Goal: Complete application form

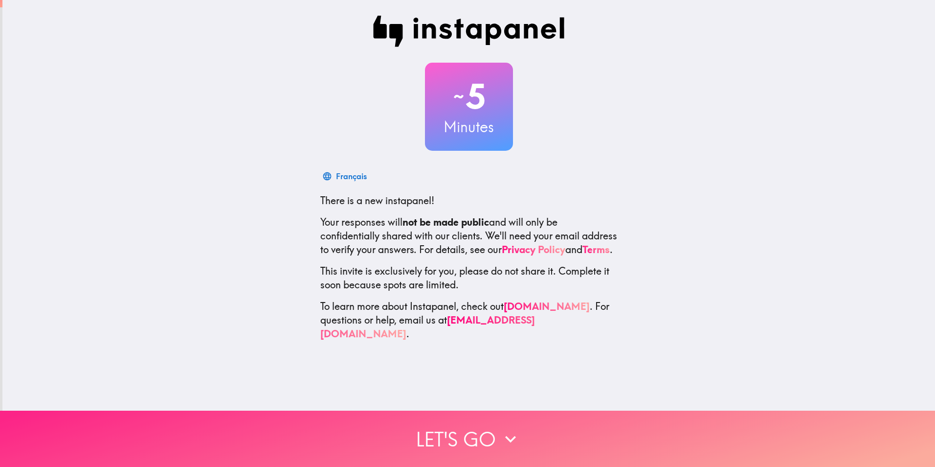
click at [518, 428] on icon "button" at bounding box center [511, 439] width 22 height 22
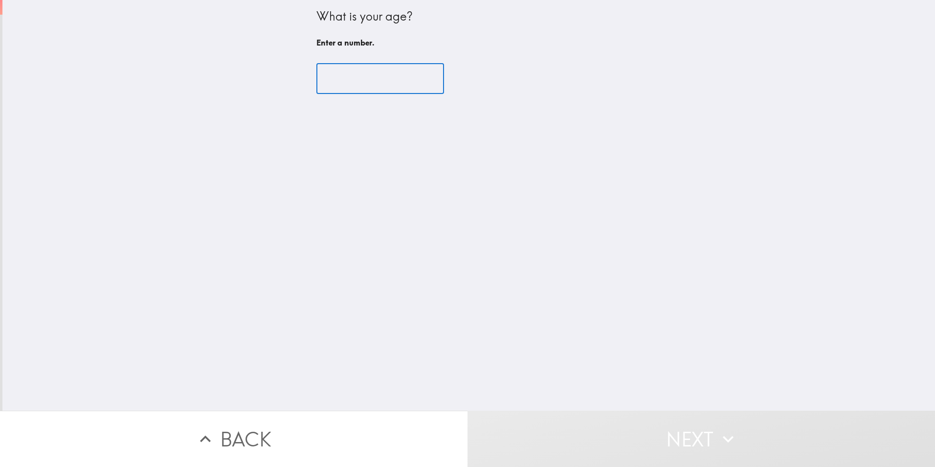
click at [386, 73] on input "number" at bounding box center [381, 79] width 128 height 30
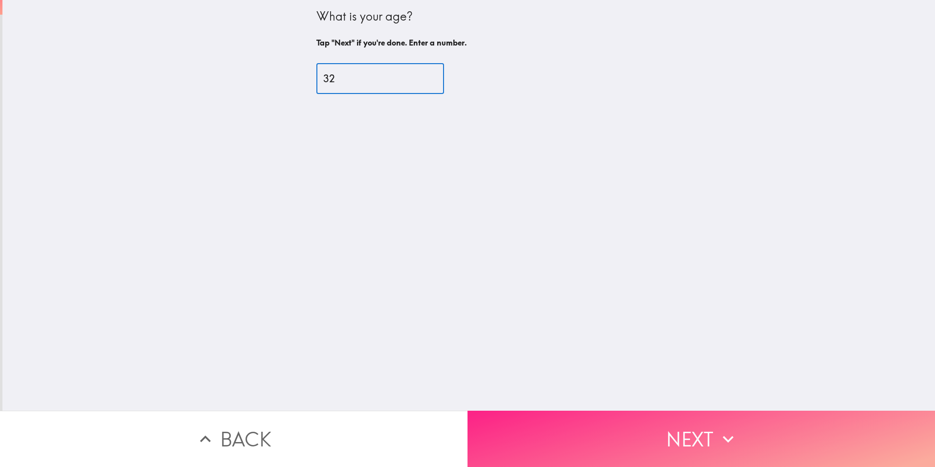
type input "32"
click at [665, 418] on button "Next" at bounding box center [702, 438] width 468 height 56
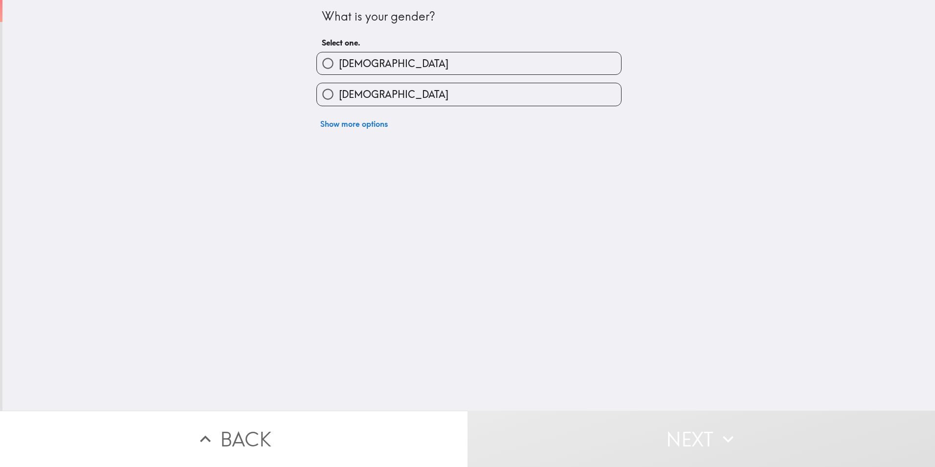
click at [349, 70] on span "[DEMOGRAPHIC_DATA]" at bounding box center [394, 64] width 110 height 14
click at [339, 70] on input "[DEMOGRAPHIC_DATA]" at bounding box center [328, 63] width 22 height 22
radio input "true"
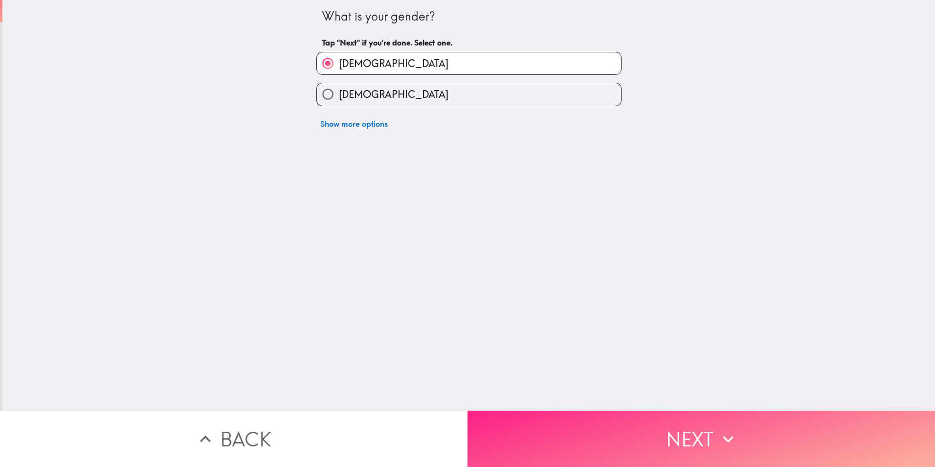
click at [554, 419] on button "Next" at bounding box center [702, 438] width 468 height 56
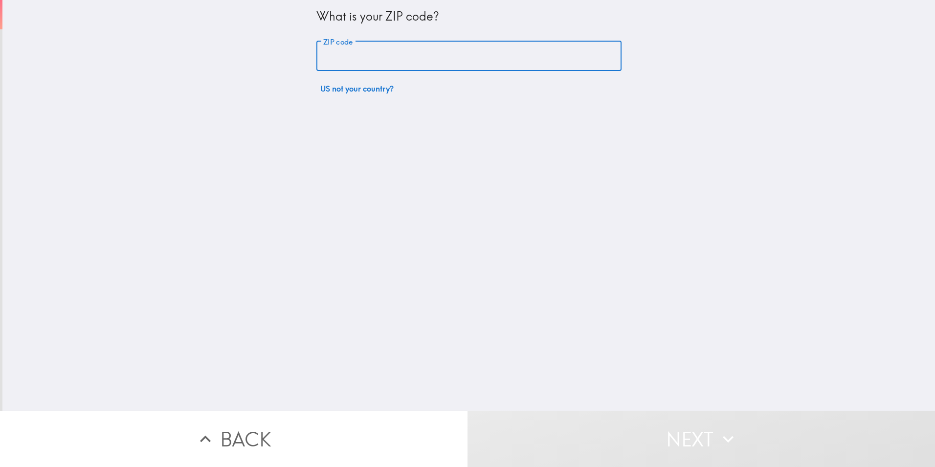
click at [473, 62] on input "ZIP code" at bounding box center [469, 56] width 305 height 30
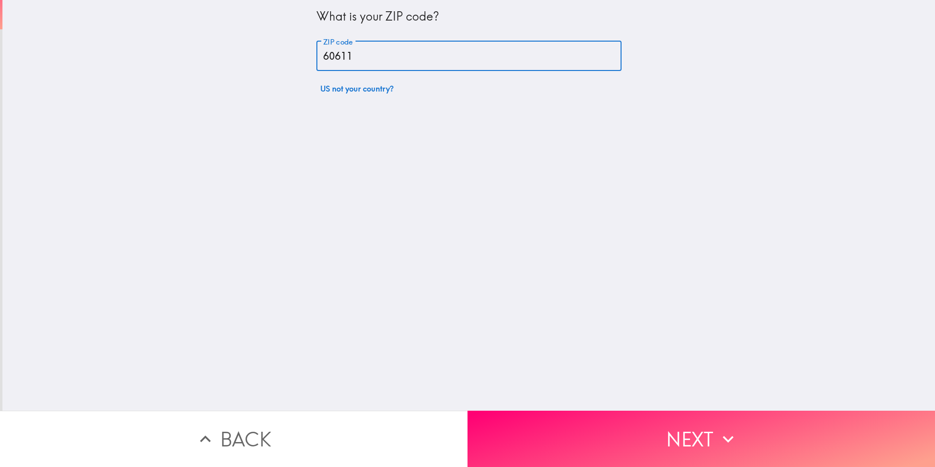
type input "60611"
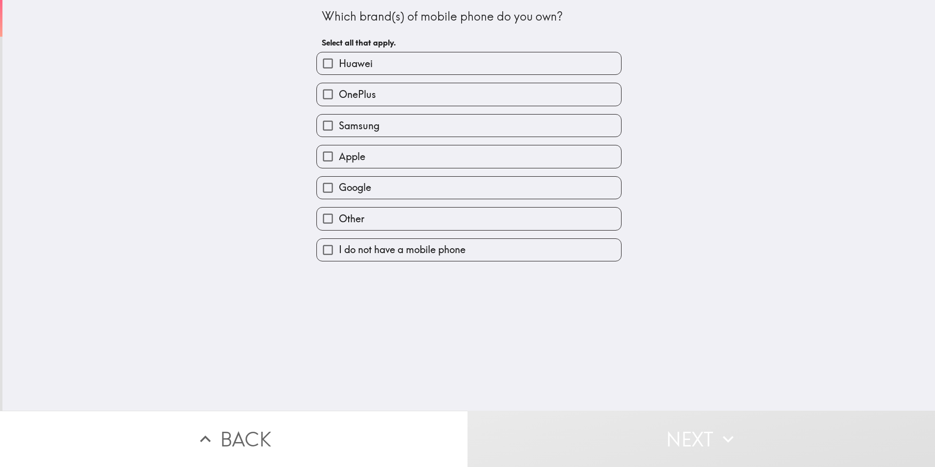
click at [448, 157] on label "Apple" at bounding box center [469, 156] width 304 height 22
click at [339, 157] on input "Apple" at bounding box center [328, 156] width 22 height 22
checkbox input "true"
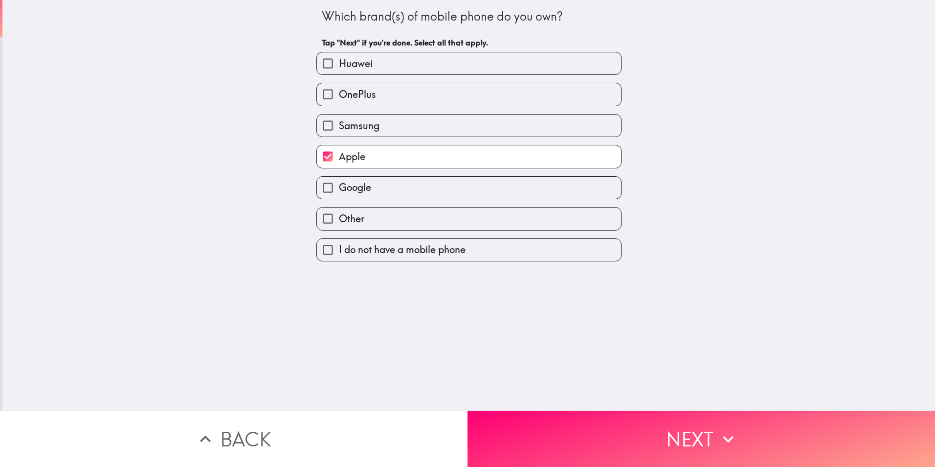
click at [447, 134] on label "Samsung" at bounding box center [469, 125] width 304 height 22
click at [339, 134] on input "Samsung" at bounding box center [328, 125] width 22 height 22
checkbox input "true"
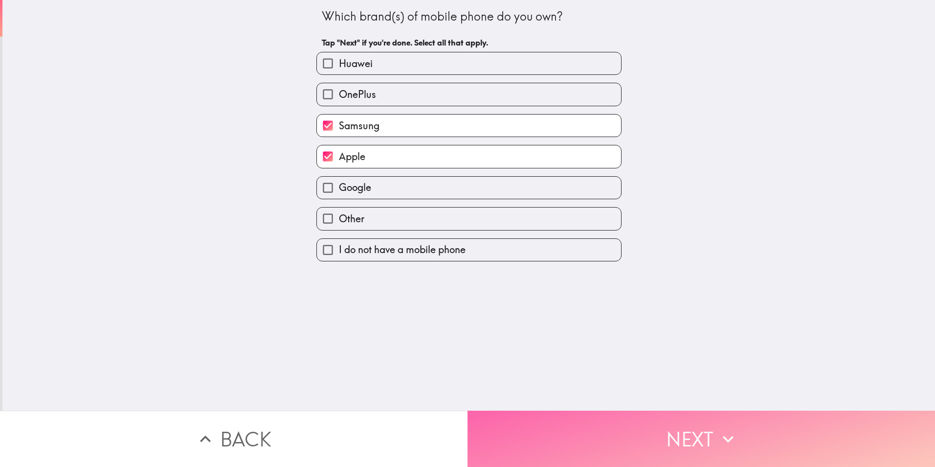
click at [592, 437] on button "Next" at bounding box center [702, 438] width 468 height 56
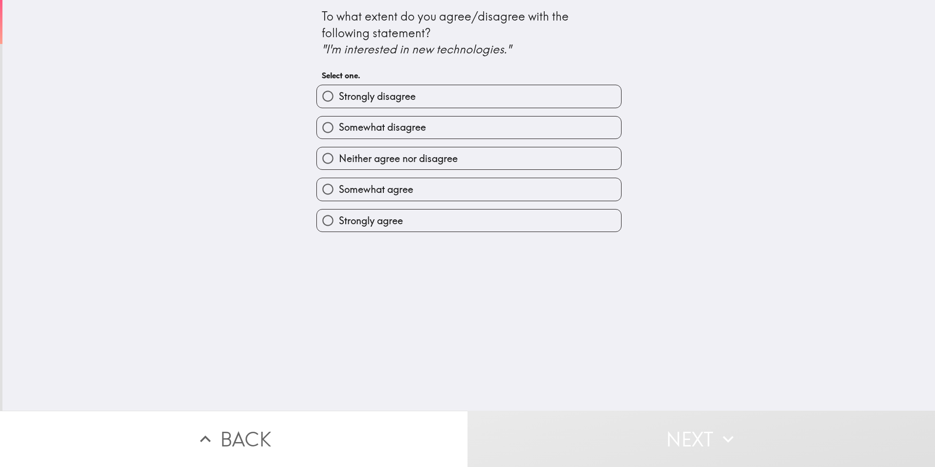
click at [415, 189] on label "Somewhat agree" at bounding box center [469, 189] width 304 height 22
click at [339, 189] on input "Somewhat agree" at bounding box center [328, 189] width 22 height 22
radio input "true"
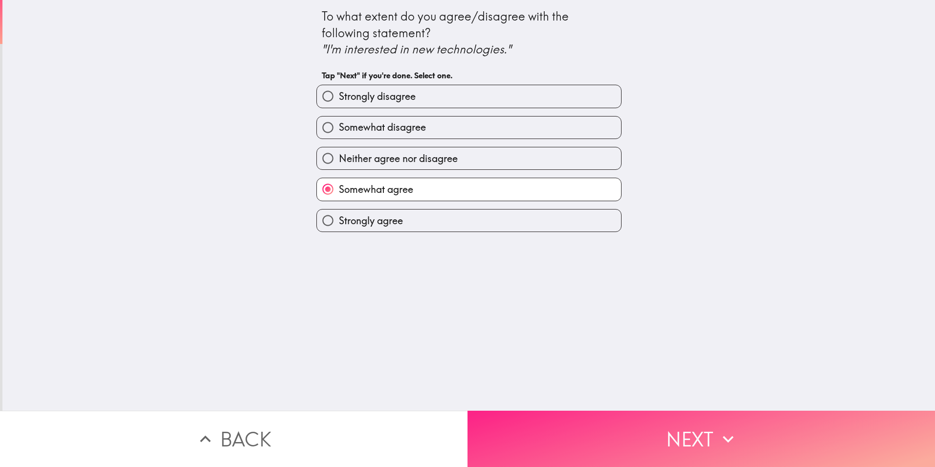
click at [669, 438] on button "Next" at bounding box center [702, 438] width 468 height 56
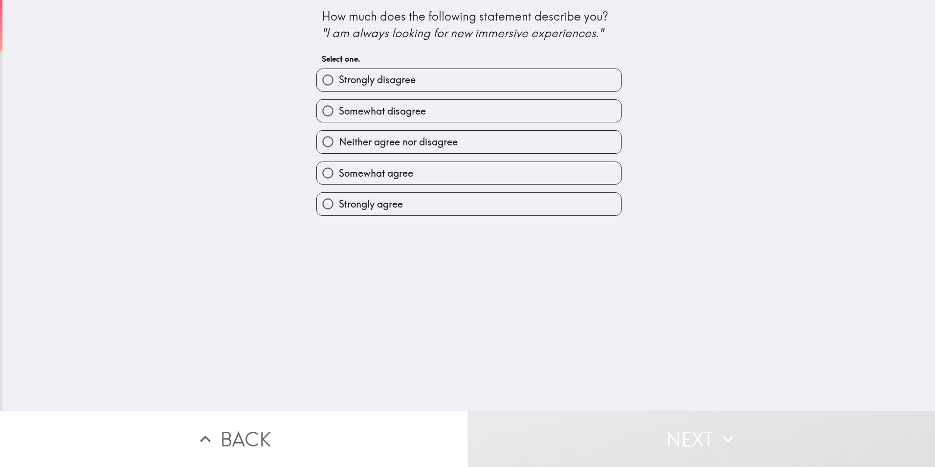
click at [382, 211] on label "Strongly agree" at bounding box center [469, 204] width 304 height 22
click at [339, 211] on input "Strongly agree" at bounding box center [328, 204] width 22 height 22
radio input "true"
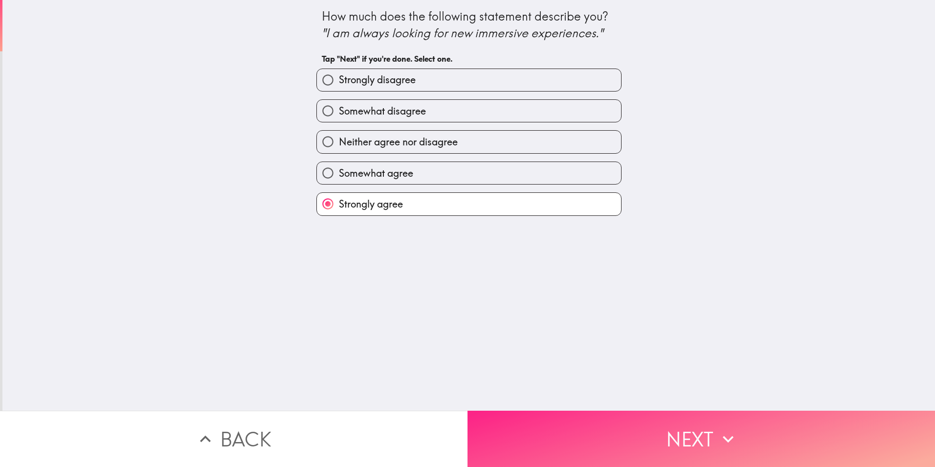
click at [703, 436] on button "Next" at bounding box center [702, 438] width 468 height 56
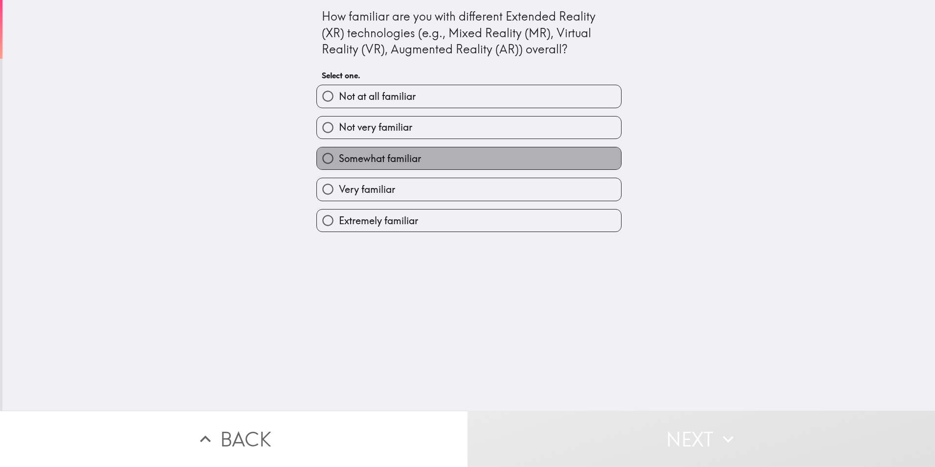
click at [409, 159] on span "Somewhat familiar" at bounding box center [380, 159] width 82 height 14
click at [339, 159] on input "Somewhat familiar" at bounding box center [328, 158] width 22 height 22
radio input "true"
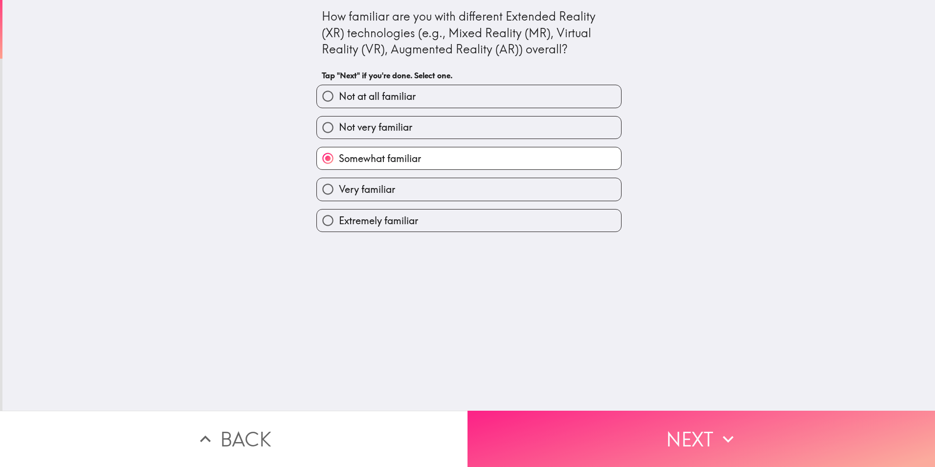
click at [698, 435] on button "Next" at bounding box center [702, 438] width 468 height 56
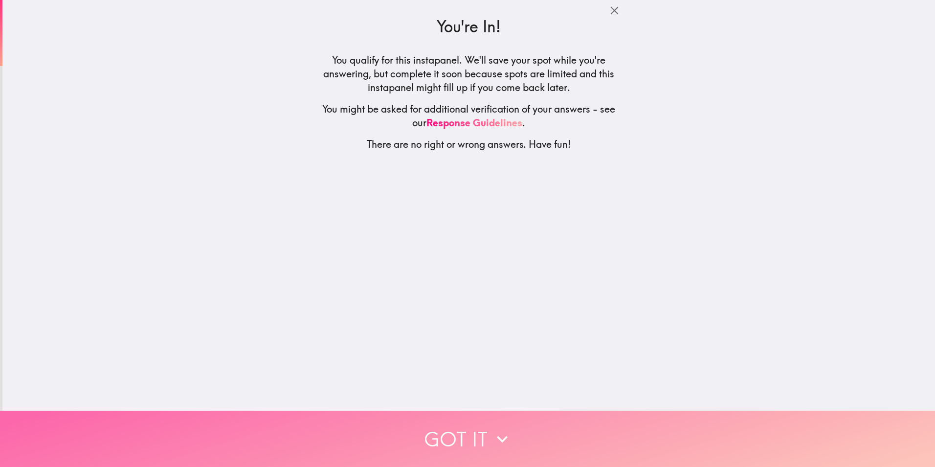
click at [414, 431] on button "Got it" at bounding box center [467, 438] width 935 height 56
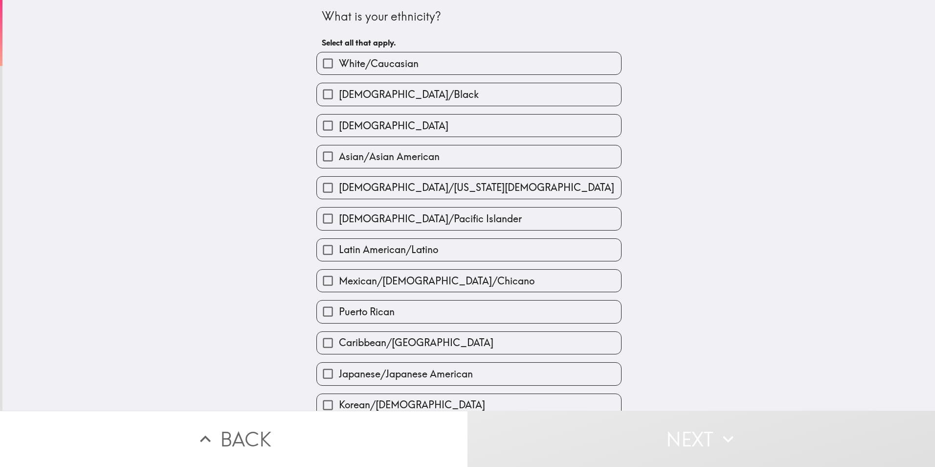
click at [422, 97] on span "[DEMOGRAPHIC_DATA]/Black" at bounding box center [409, 95] width 140 height 14
click at [339, 97] on input "[DEMOGRAPHIC_DATA]/Black" at bounding box center [328, 94] width 22 height 22
checkbox input "true"
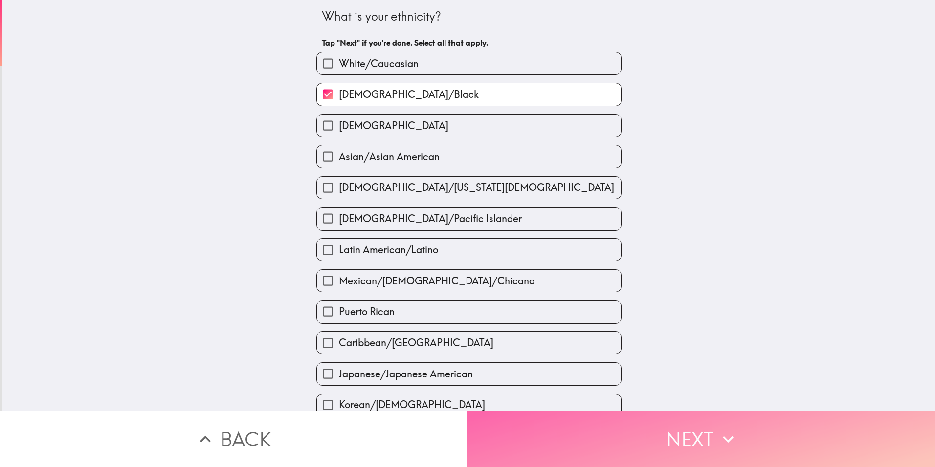
click at [681, 446] on button "Next" at bounding box center [702, 438] width 468 height 56
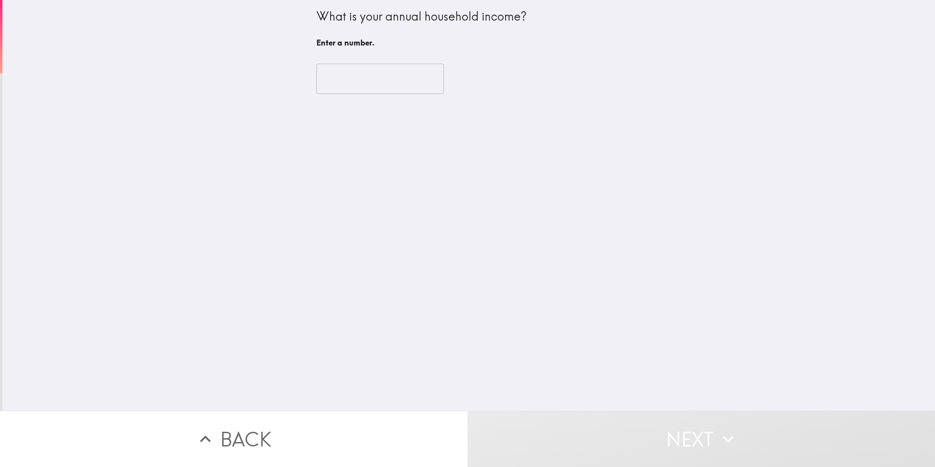
click at [385, 81] on input "number" at bounding box center [381, 79] width 128 height 30
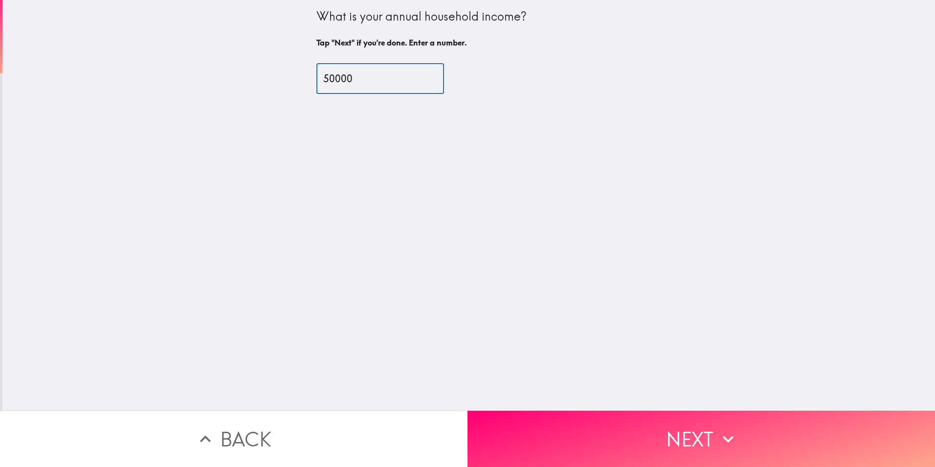
type input "50000"
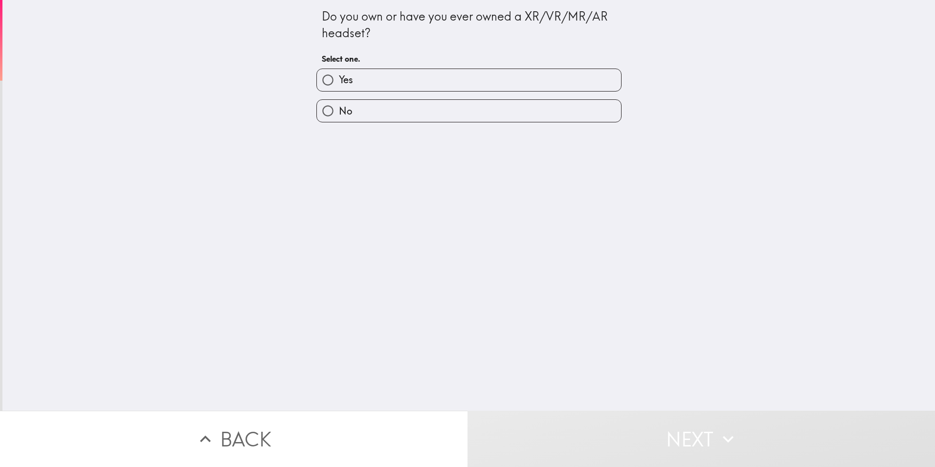
click at [423, 101] on label "No" at bounding box center [469, 111] width 304 height 22
click at [339, 101] on input "No" at bounding box center [328, 111] width 22 height 22
radio input "true"
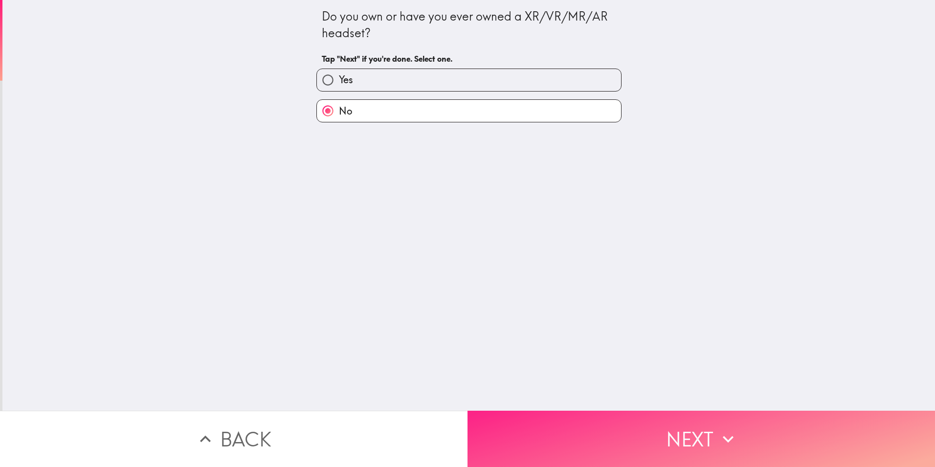
click at [631, 426] on button "Next" at bounding box center [702, 438] width 468 height 56
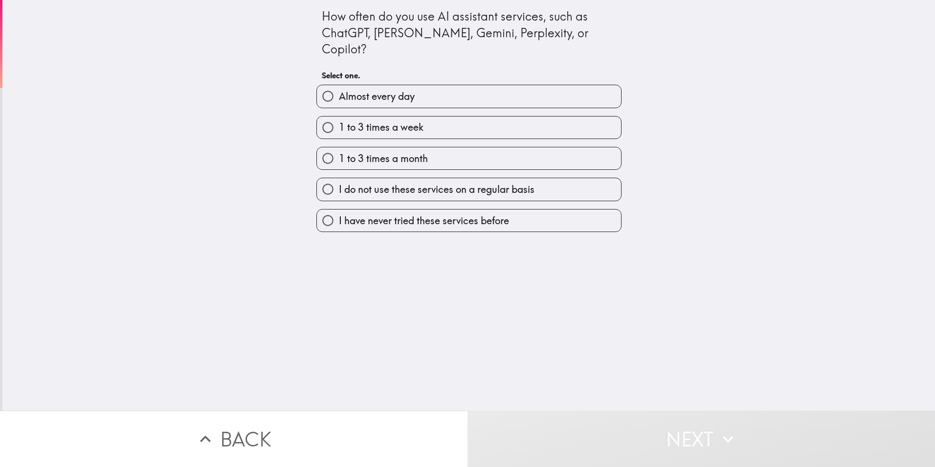
click at [446, 116] on label "1 to 3 times a week" at bounding box center [469, 127] width 304 height 22
click at [339, 116] on input "1 to 3 times a week" at bounding box center [328, 127] width 22 height 22
radio input "true"
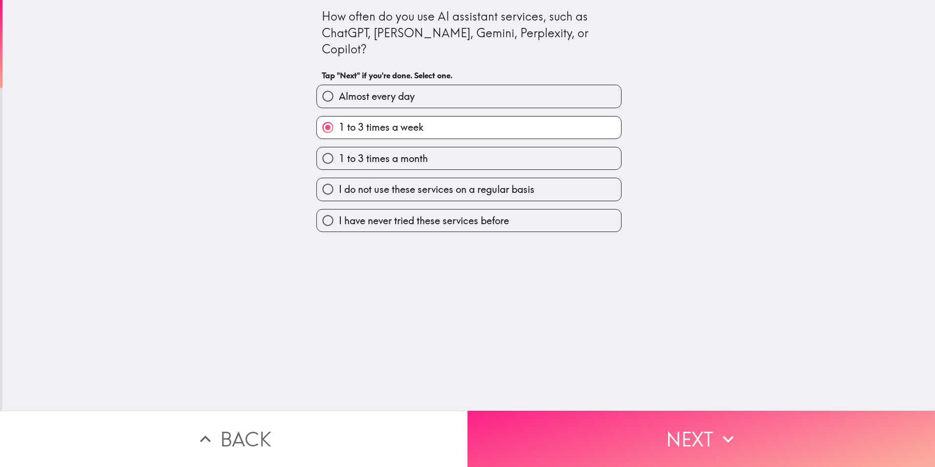
click at [579, 426] on button "Next" at bounding box center [702, 438] width 468 height 56
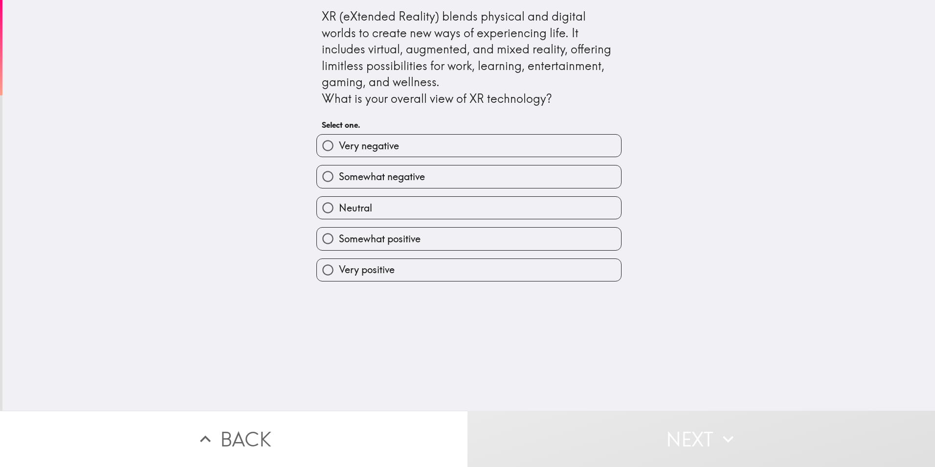
click at [401, 239] on span "Somewhat positive" at bounding box center [380, 239] width 82 height 14
click at [339, 239] on input "Somewhat positive" at bounding box center [328, 238] width 22 height 22
radio input "true"
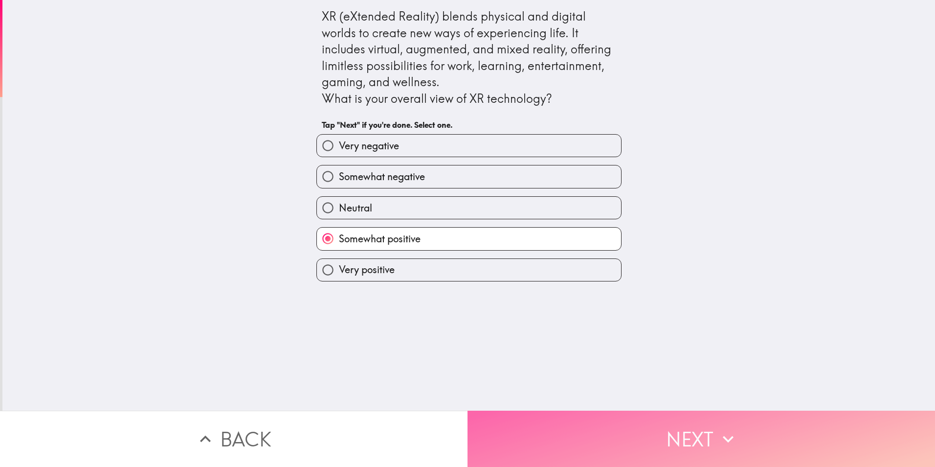
drag, startPoint x: 534, startPoint y: 431, endPoint x: 717, endPoint y: 411, distance: 184.0
click at [537, 431] on button "Next" at bounding box center [702, 438] width 468 height 56
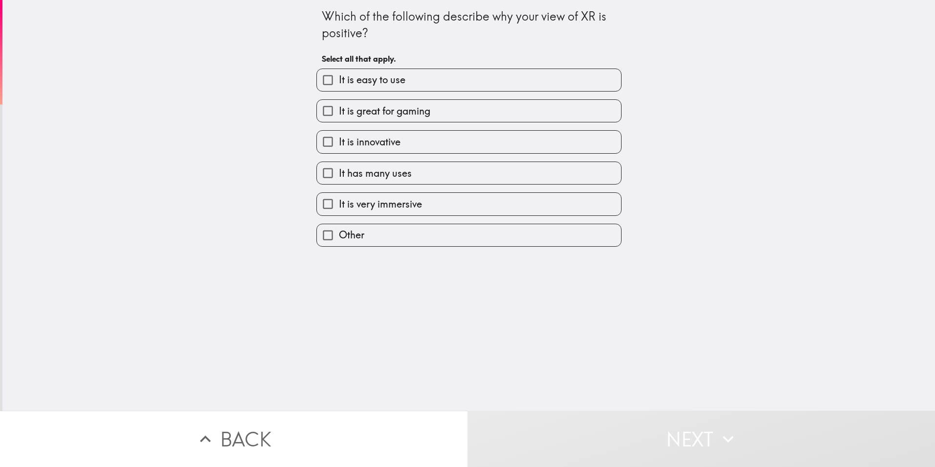
click at [411, 106] on span "It is great for gaming" at bounding box center [384, 111] width 91 height 14
click at [339, 106] on input "It is great for gaming" at bounding box center [328, 111] width 22 height 22
checkbox input "true"
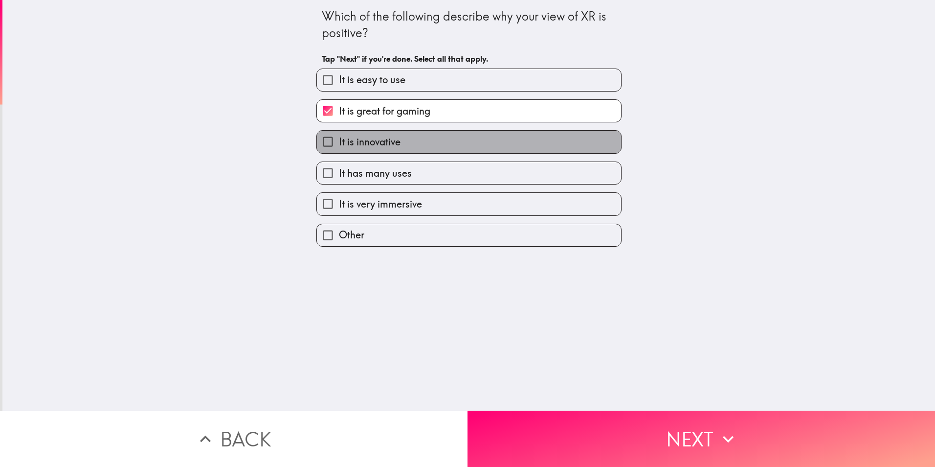
click at [420, 134] on label "It is innovative" at bounding box center [469, 142] width 304 height 22
click at [339, 134] on input "It is innovative" at bounding box center [328, 142] width 22 height 22
checkbox input "true"
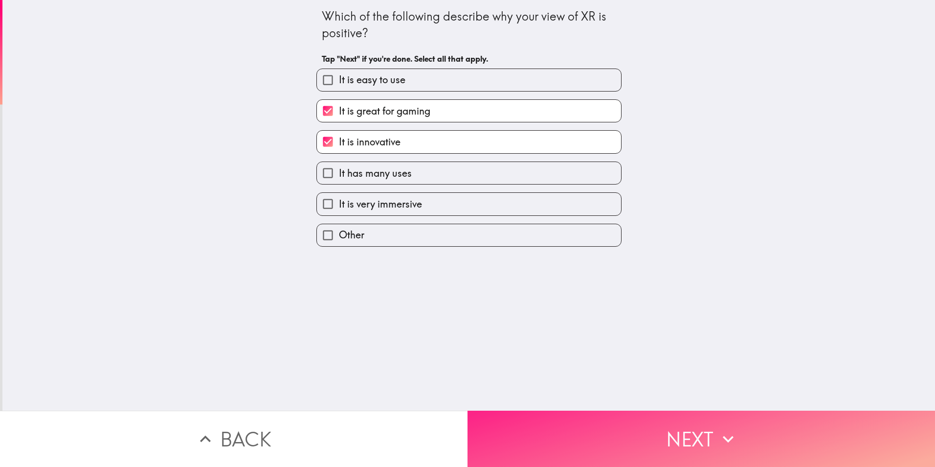
click at [699, 433] on button "Next" at bounding box center [702, 438] width 468 height 56
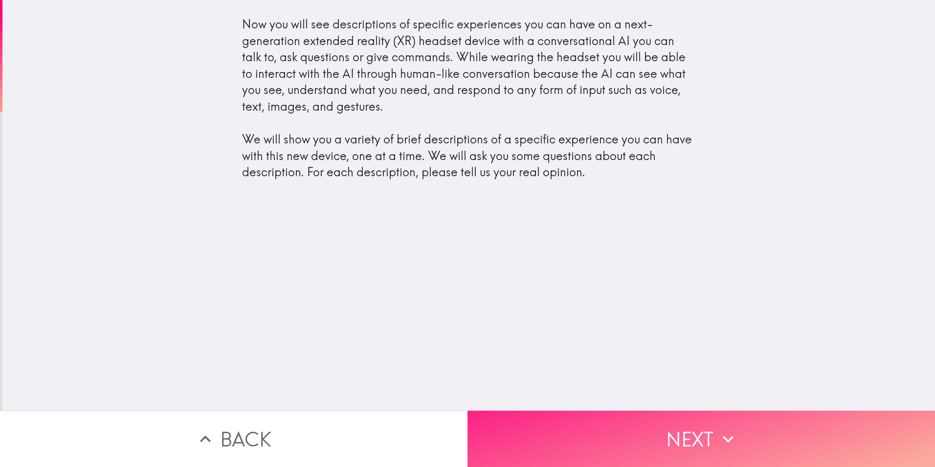
click at [692, 425] on button "Next" at bounding box center [702, 438] width 468 height 56
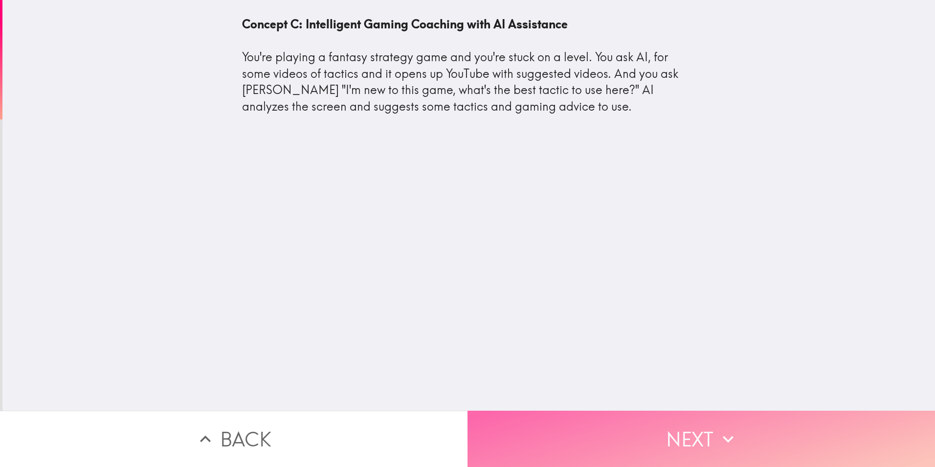
click at [703, 446] on button "Next" at bounding box center [702, 438] width 468 height 56
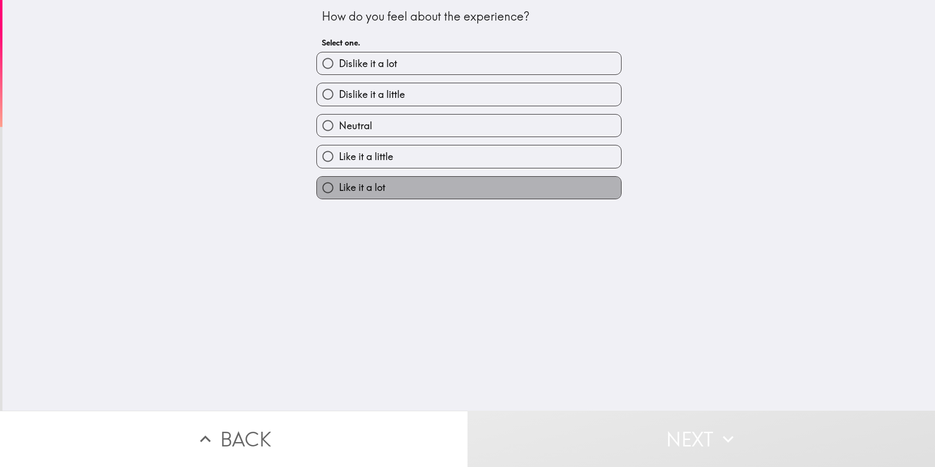
click at [400, 182] on label "Like it a lot" at bounding box center [469, 188] width 304 height 22
click at [339, 182] on input "Like it a lot" at bounding box center [328, 188] width 22 height 22
radio input "true"
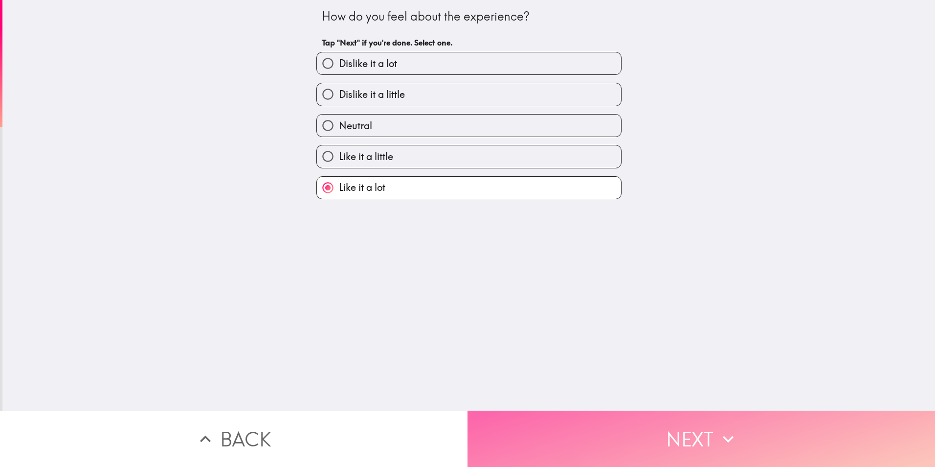
click at [568, 415] on button "Next" at bounding box center [702, 438] width 468 height 56
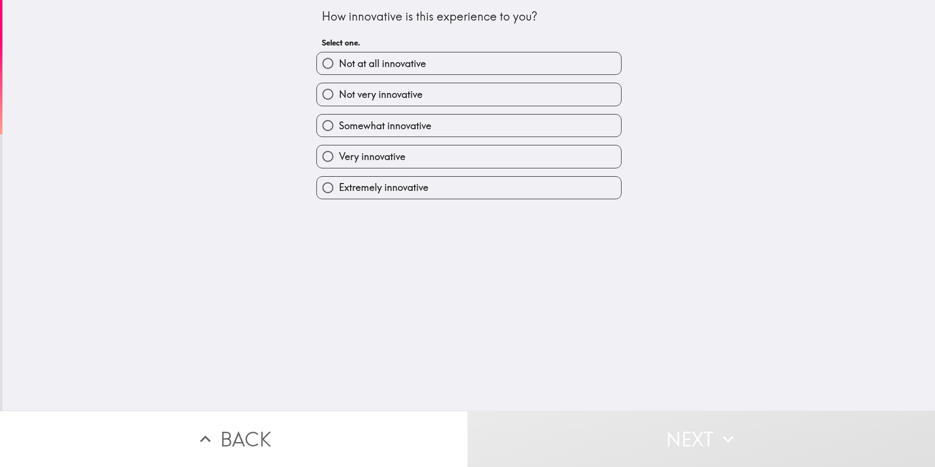
click at [423, 189] on label "Extremely innovative" at bounding box center [469, 188] width 304 height 22
click at [339, 189] on input "Extremely innovative" at bounding box center [328, 188] width 22 height 22
radio input "true"
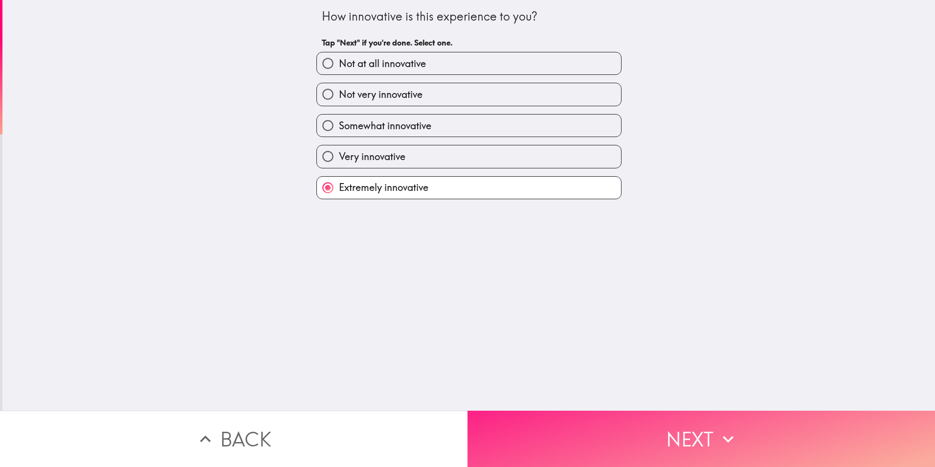
click at [590, 443] on button "Next" at bounding box center [702, 438] width 468 height 56
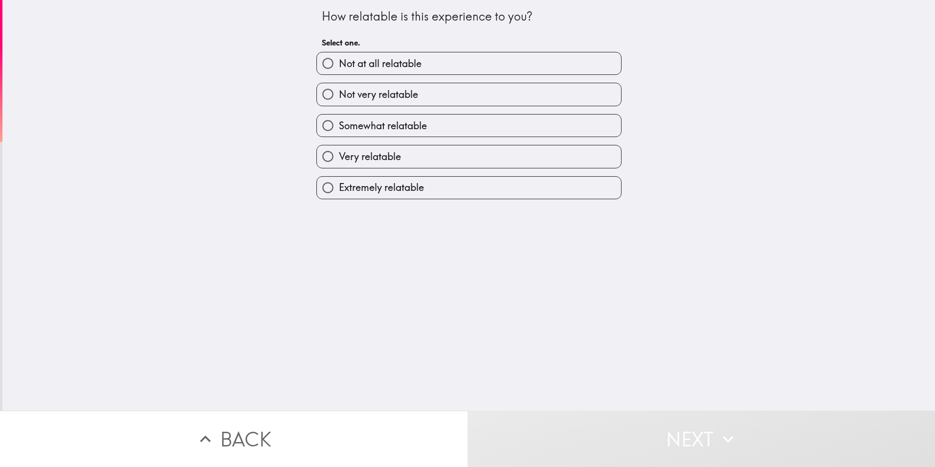
click at [243, 230] on div "How relatable is this experience to you? Select one. Not at all relatable Not v…" at bounding box center [468, 205] width 933 height 410
click at [355, 120] on span "Somewhat relatable" at bounding box center [383, 126] width 88 height 14
click at [339, 120] on input "Somewhat relatable" at bounding box center [328, 125] width 22 height 22
radio input "true"
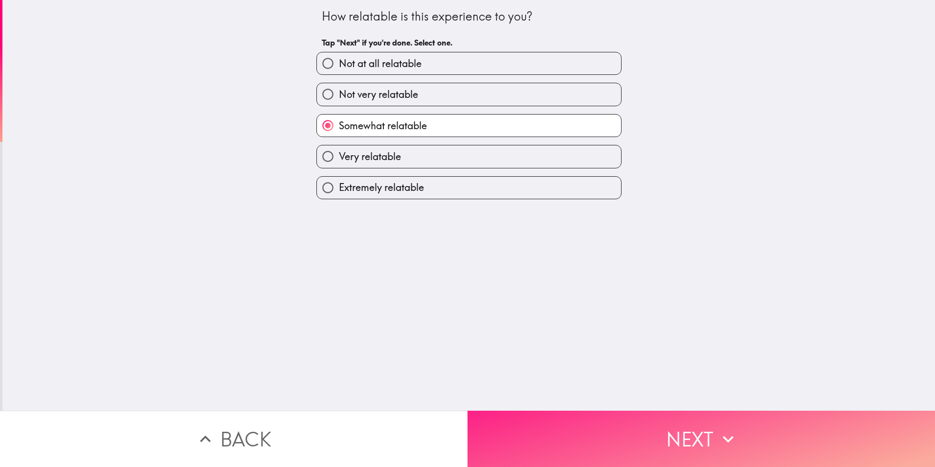
click at [649, 410] on button "Next" at bounding box center [702, 438] width 468 height 56
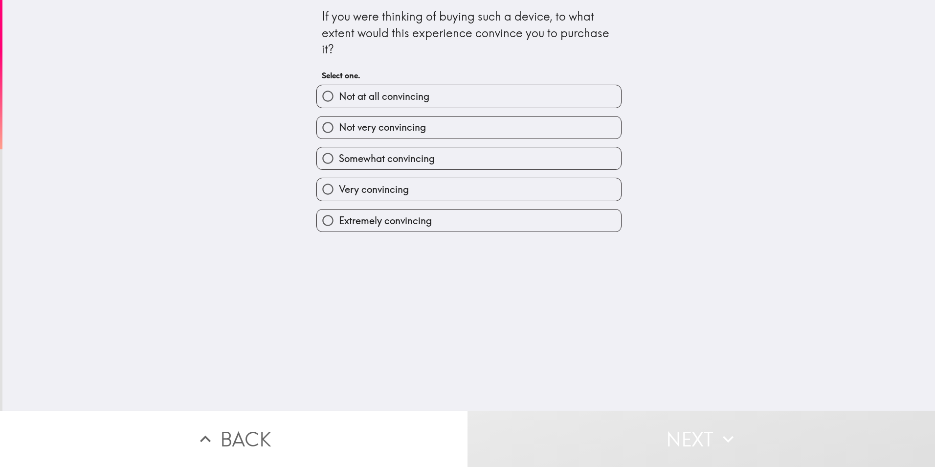
click at [508, 217] on label "Extremely convincing" at bounding box center [469, 220] width 304 height 22
click at [339, 217] on input "Extremely convincing" at bounding box center [328, 220] width 22 height 22
radio input "true"
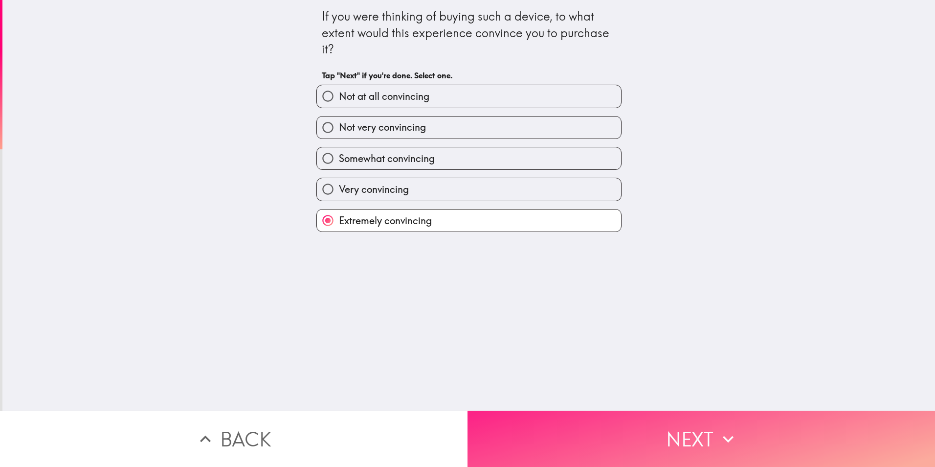
click at [537, 432] on button "Next" at bounding box center [702, 438] width 468 height 56
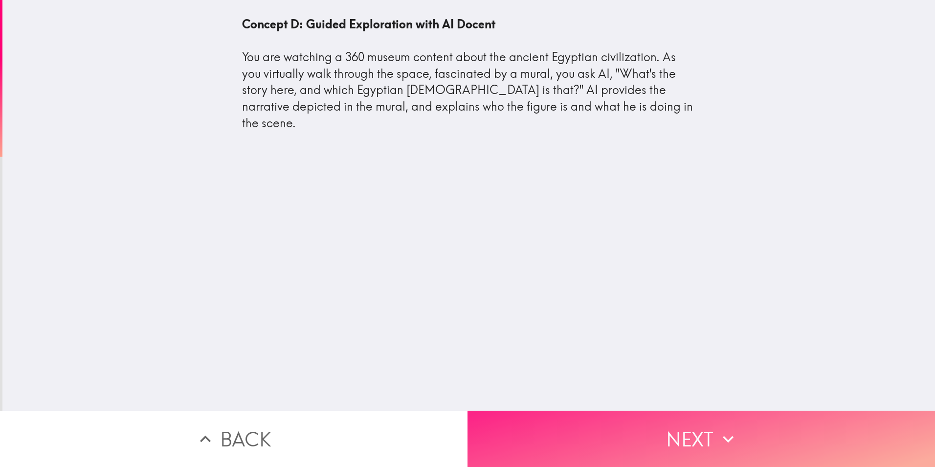
click at [678, 431] on button "Next" at bounding box center [702, 438] width 468 height 56
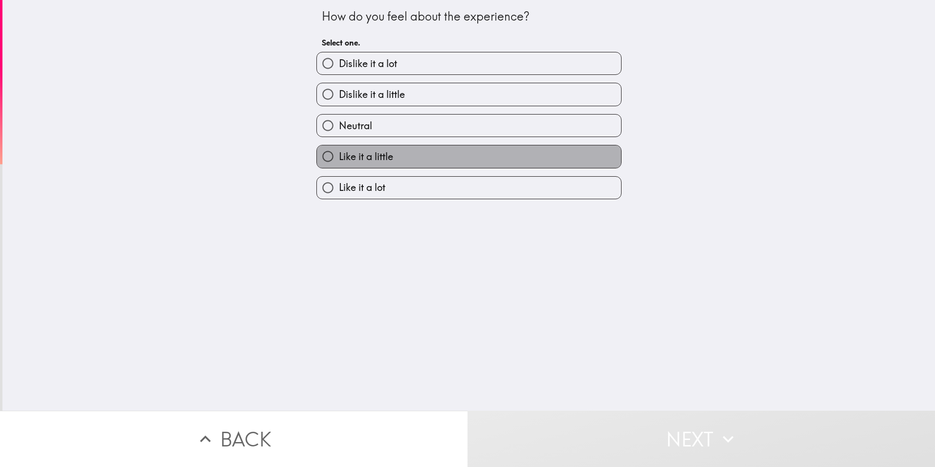
click at [384, 165] on label "Like it a little" at bounding box center [469, 156] width 304 height 22
click at [339, 165] on input "Like it a little" at bounding box center [328, 156] width 22 height 22
radio input "true"
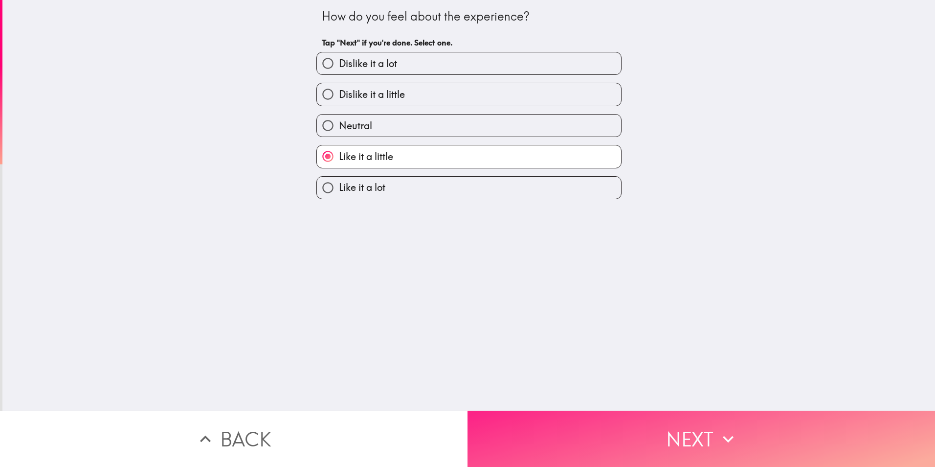
click at [640, 426] on button "Next" at bounding box center [702, 438] width 468 height 56
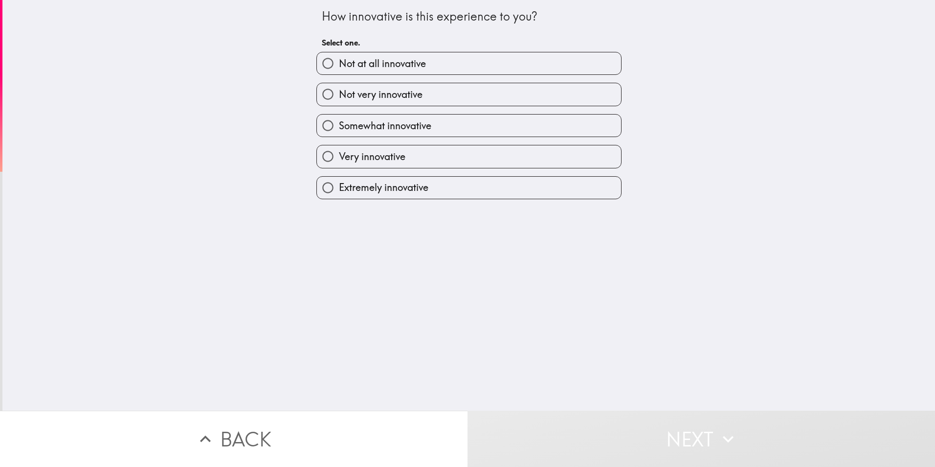
click at [441, 191] on label "Extremely innovative" at bounding box center [469, 188] width 304 height 22
click at [339, 191] on input "Extremely innovative" at bounding box center [328, 188] width 22 height 22
radio input "true"
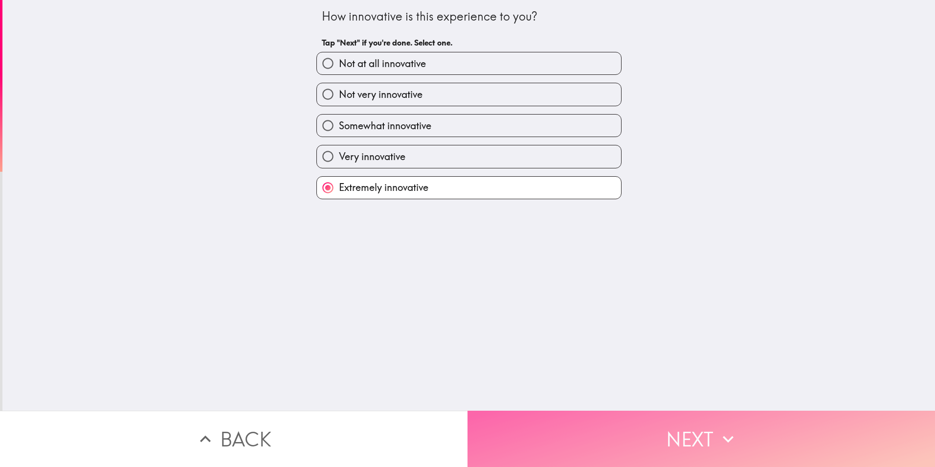
click at [646, 431] on button "Next" at bounding box center [702, 438] width 468 height 56
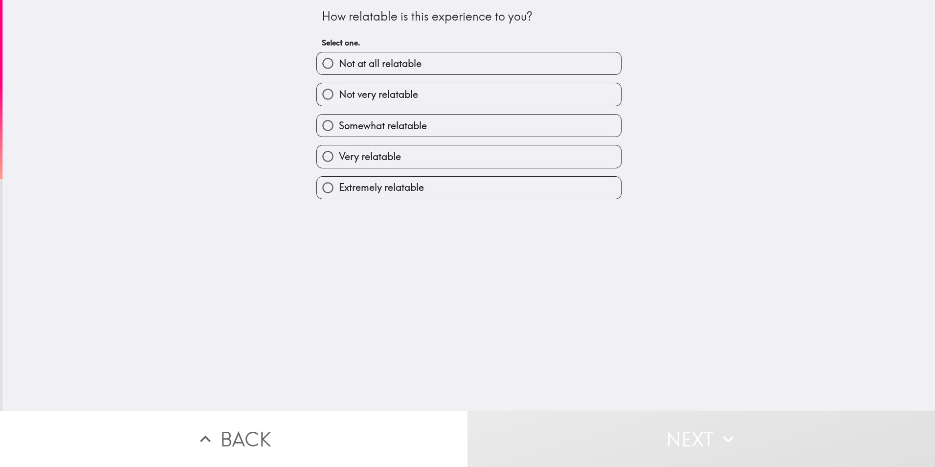
click at [399, 126] on span "Somewhat relatable" at bounding box center [383, 126] width 88 height 14
click at [339, 126] on input "Somewhat relatable" at bounding box center [328, 125] width 22 height 22
radio input "true"
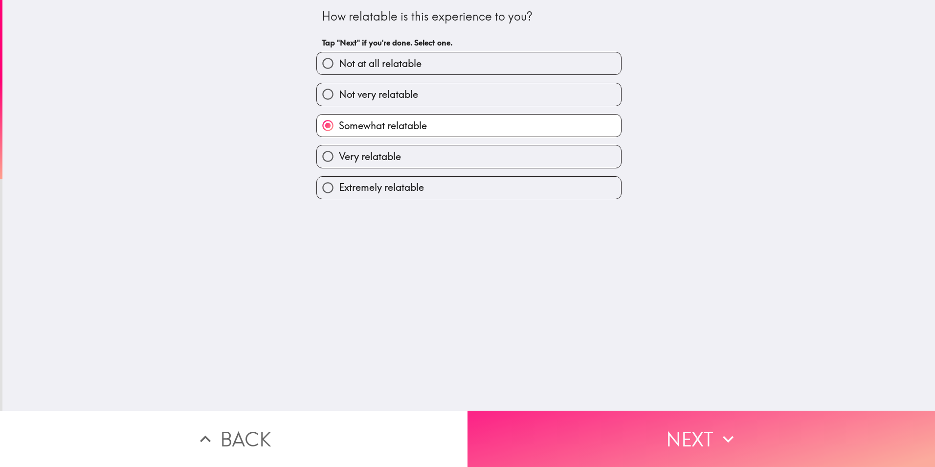
click at [581, 414] on button "Next" at bounding box center [702, 438] width 468 height 56
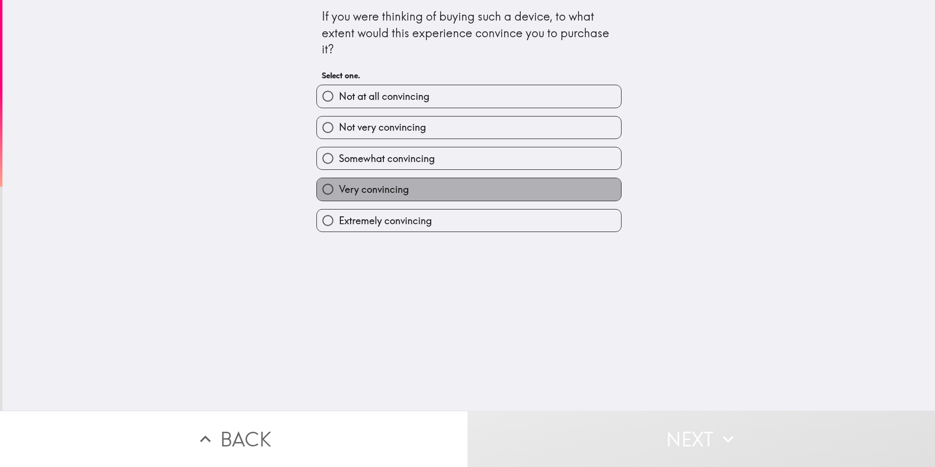
click at [441, 190] on label "Very convincing" at bounding box center [469, 189] width 304 height 22
click at [339, 190] on input "Very convincing" at bounding box center [328, 189] width 22 height 22
radio input "true"
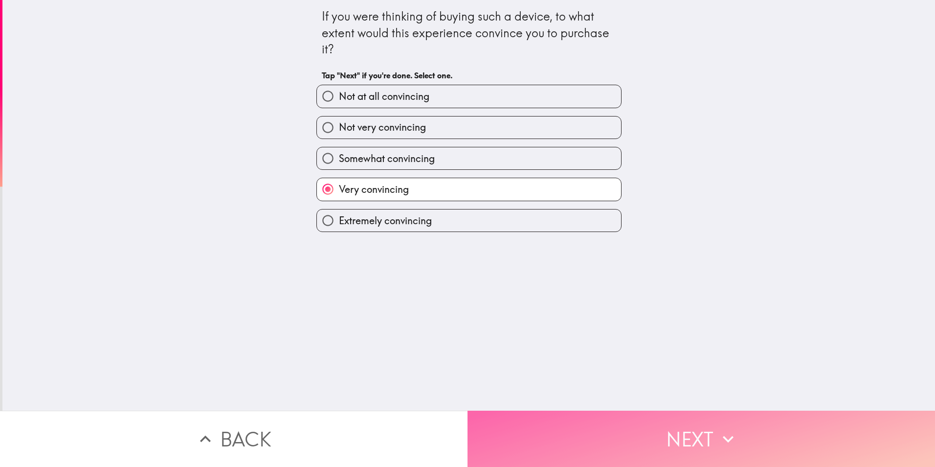
click at [606, 415] on button "Next" at bounding box center [702, 438] width 468 height 56
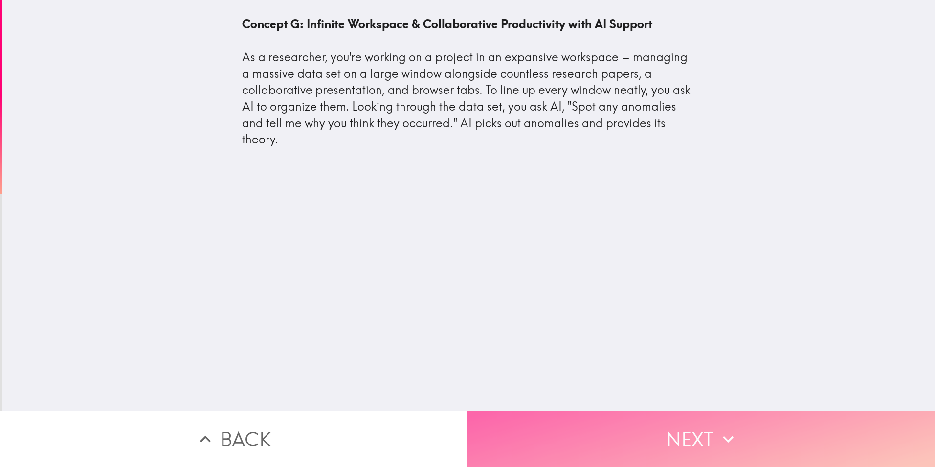
click at [693, 426] on button "Next" at bounding box center [702, 438] width 468 height 56
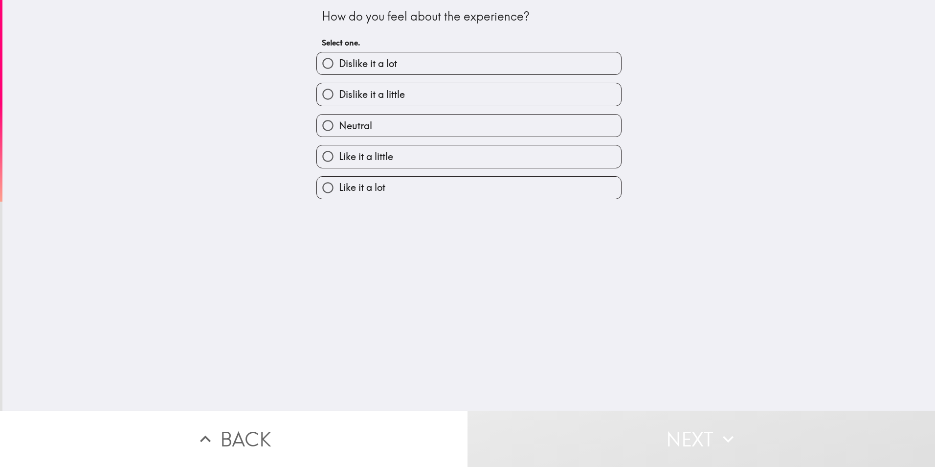
click at [380, 188] on label "Like it a lot" at bounding box center [469, 188] width 304 height 22
click at [339, 188] on input "Like it a lot" at bounding box center [328, 188] width 22 height 22
radio input "true"
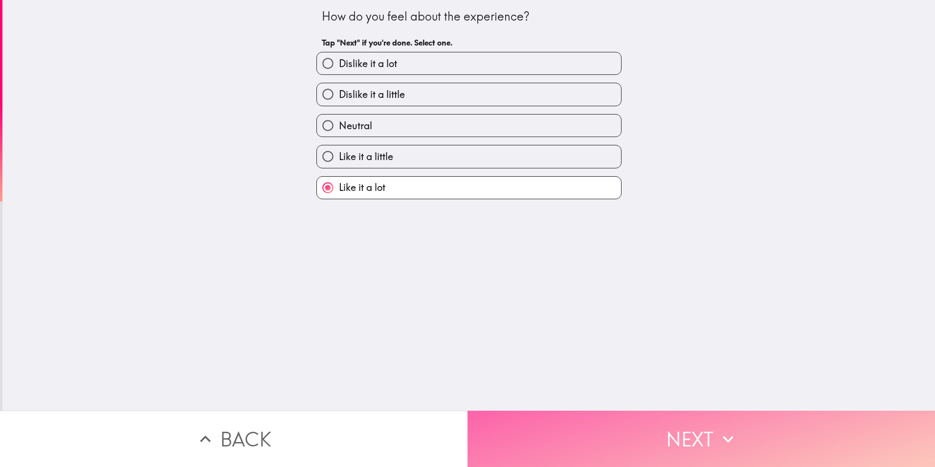
click at [689, 433] on button "Next" at bounding box center [702, 438] width 468 height 56
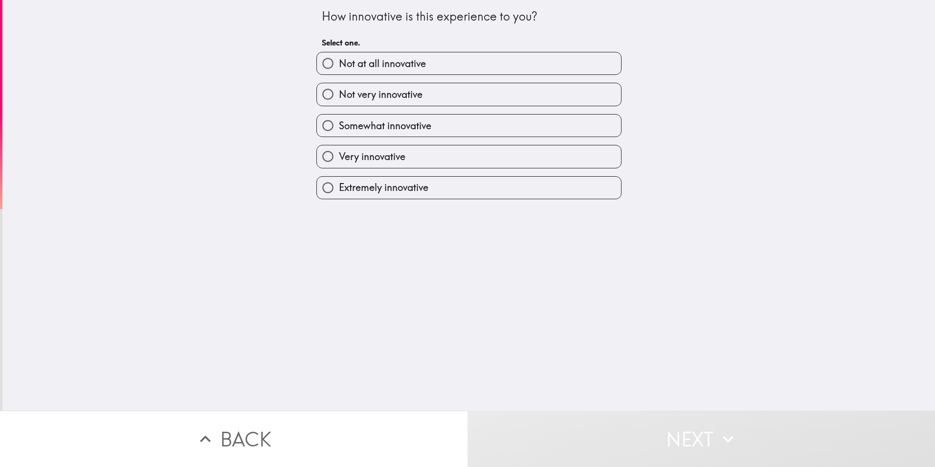
click at [317, 192] on input "Extremely innovative" at bounding box center [328, 188] width 22 height 22
radio input "true"
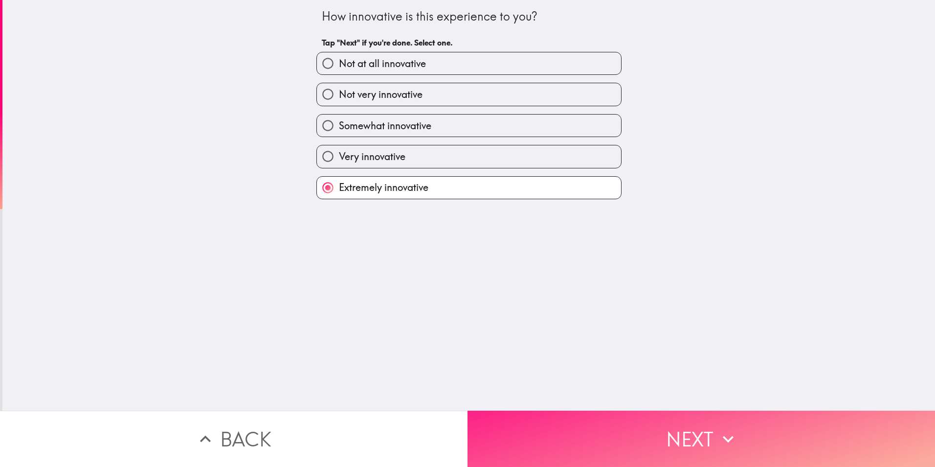
click at [632, 449] on button "Next" at bounding box center [702, 438] width 468 height 56
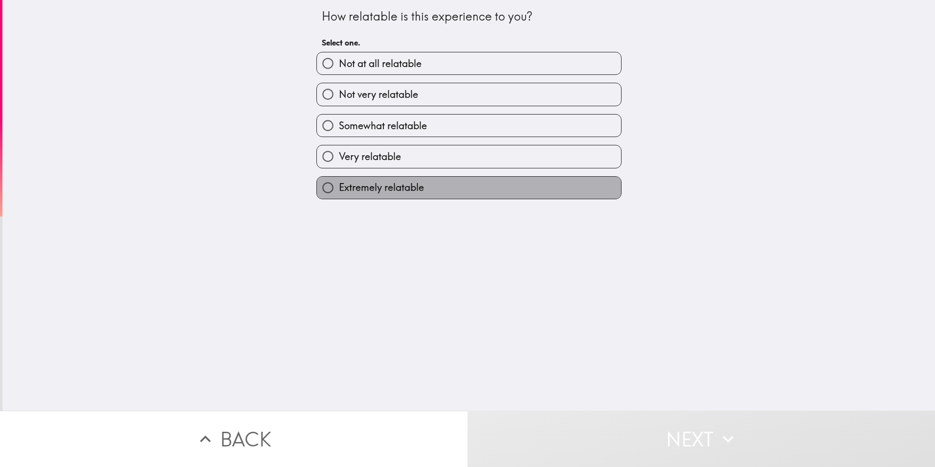
click at [399, 182] on span "Extremely relatable" at bounding box center [381, 188] width 85 height 14
click at [339, 182] on input "Extremely relatable" at bounding box center [328, 188] width 22 height 22
radio input "true"
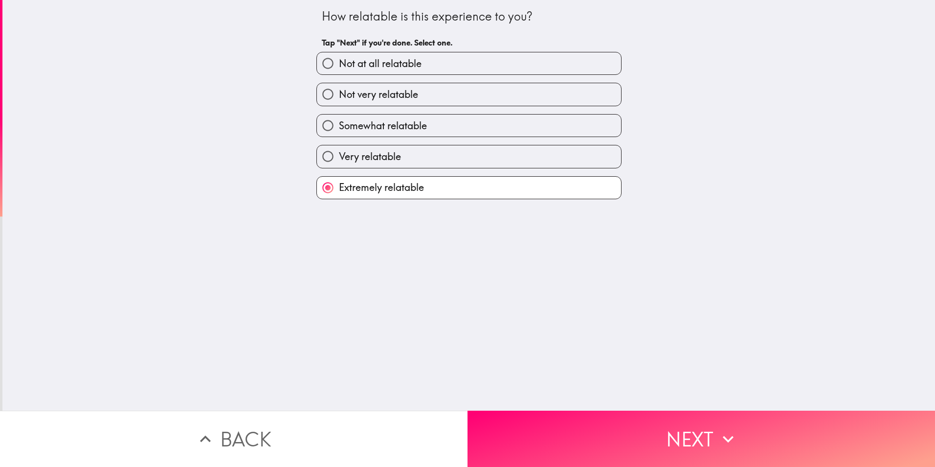
click at [408, 127] on span "Somewhat relatable" at bounding box center [383, 126] width 88 height 14
click at [339, 127] on input "Somewhat relatable" at bounding box center [328, 125] width 22 height 22
radio input "true"
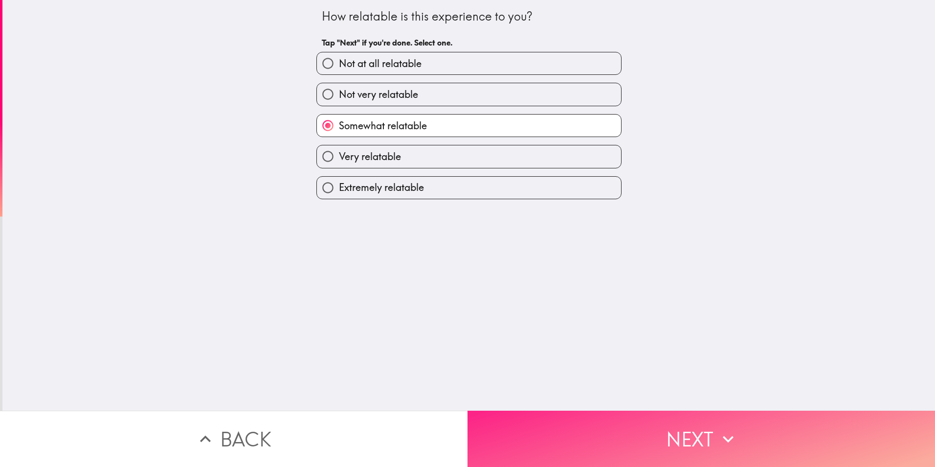
click at [693, 424] on button "Next" at bounding box center [702, 438] width 468 height 56
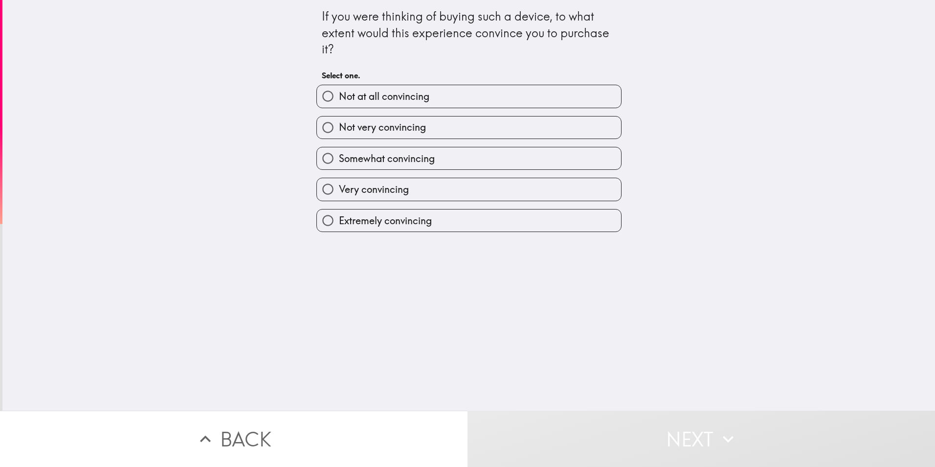
click at [384, 226] on span "Extremely convincing" at bounding box center [385, 221] width 93 height 14
click at [339, 226] on input "Extremely convincing" at bounding box center [328, 220] width 22 height 22
radio input "true"
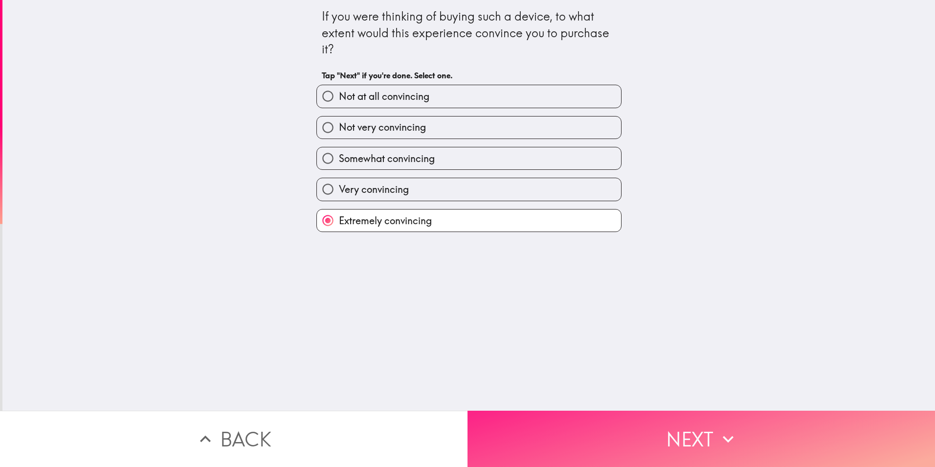
click at [574, 430] on button "Next" at bounding box center [702, 438] width 468 height 56
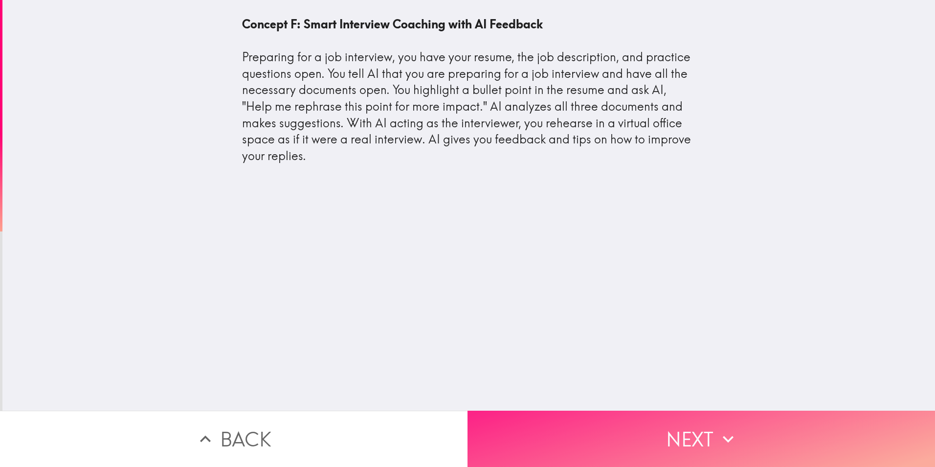
click at [673, 445] on button "Next" at bounding box center [702, 438] width 468 height 56
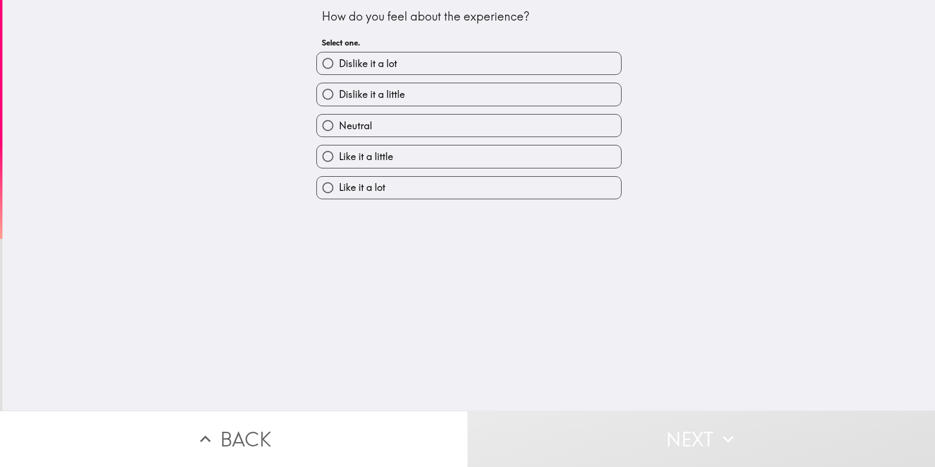
click at [388, 182] on label "Like it a lot" at bounding box center [469, 188] width 304 height 22
click at [339, 182] on input "Like it a lot" at bounding box center [328, 188] width 22 height 22
radio input "true"
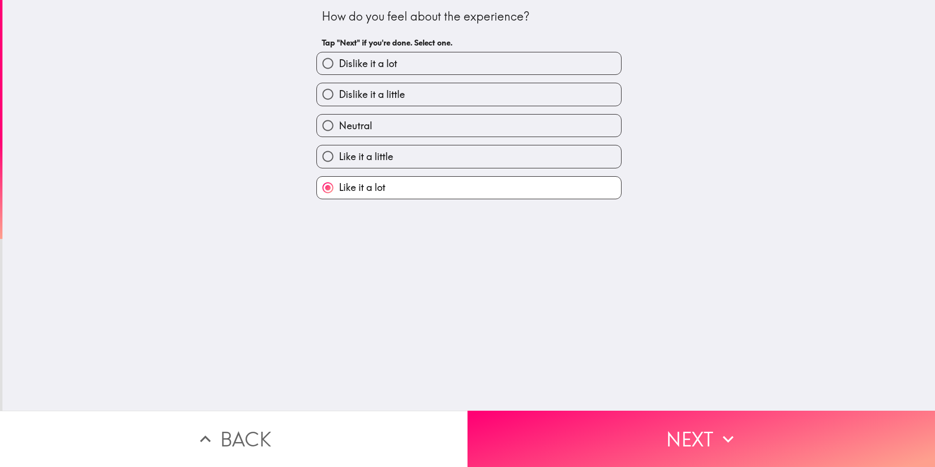
click at [439, 160] on label "Like it a little" at bounding box center [469, 156] width 304 height 22
click at [339, 160] on input "Like it a little" at bounding box center [328, 156] width 22 height 22
radio input "true"
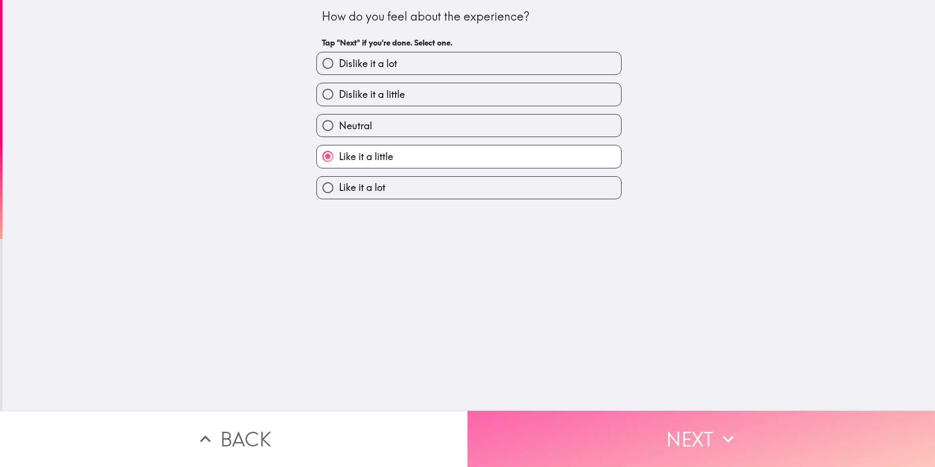
click at [555, 440] on button "Next" at bounding box center [702, 438] width 468 height 56
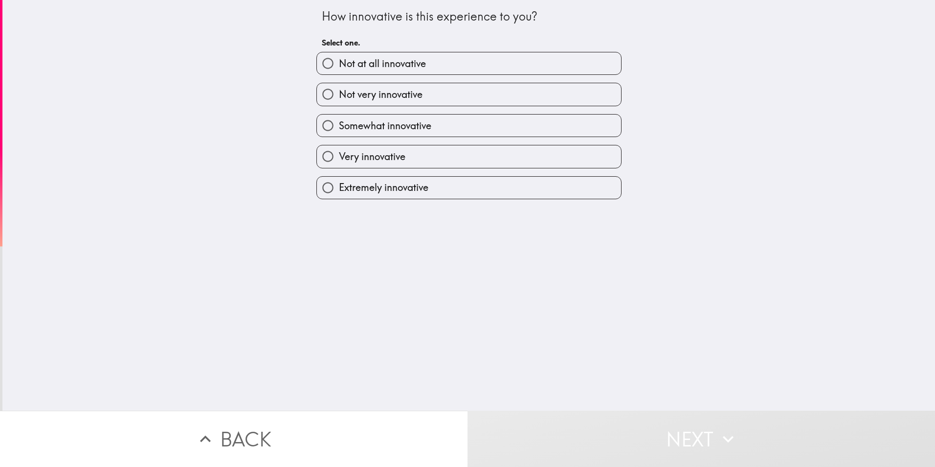
click at [391, 191] on span "Extremely innovative" at bounding box center [384, 188] width 90 height 14
click at [339, 191] on input "Extremely innovative" at bounding box center [328, 188] width 22 height 22
radio input "true"
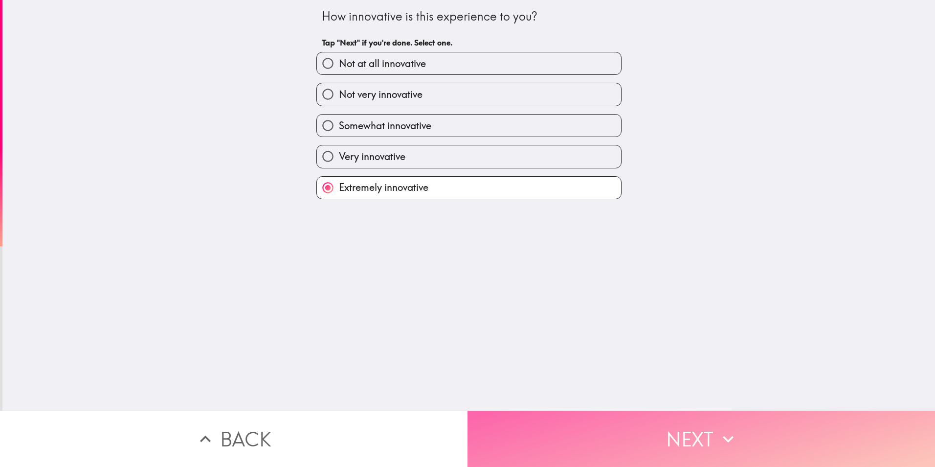
click at [702, 411] on button "Next" at bounding box center [702, 438] width 468 height 56
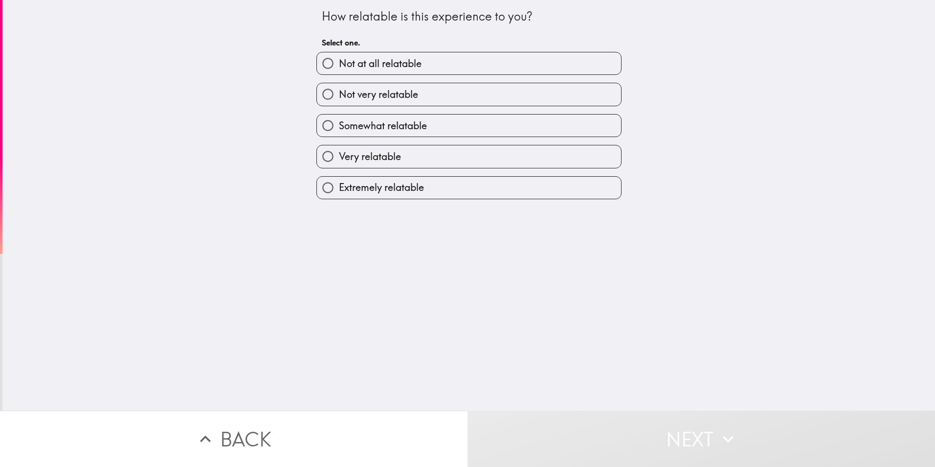
click at [426, 124] on label "Somewhat relatable" at bounding box center [469, 125] width 304 height 22
click at [339, 124] on input "Somewhat relatable" at bounding box center [328, 125] width 22 height 22
radio input "true"
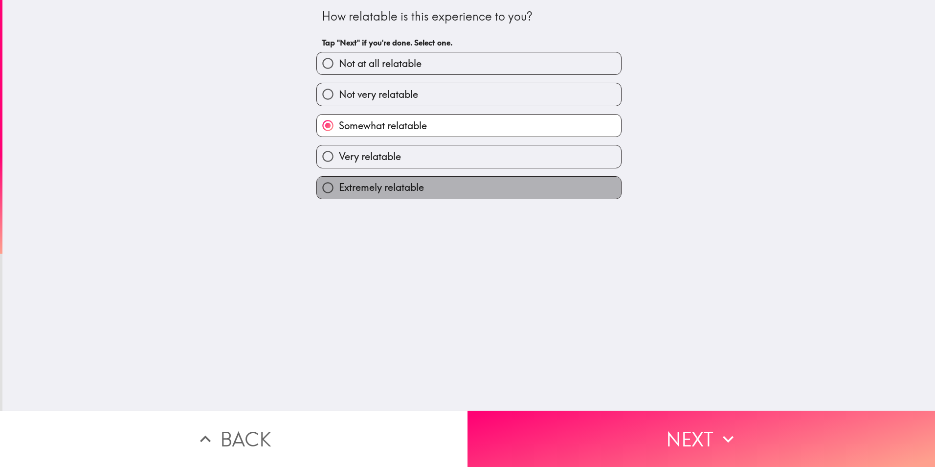
click at [499, 190] on label "Extremely relatable" at bounding box center [469, 188] width 304 height 22
click at [339, 190] on input "Extremely relatable" at bounding box center [328, 188] width 22 height 22
radio input "true"
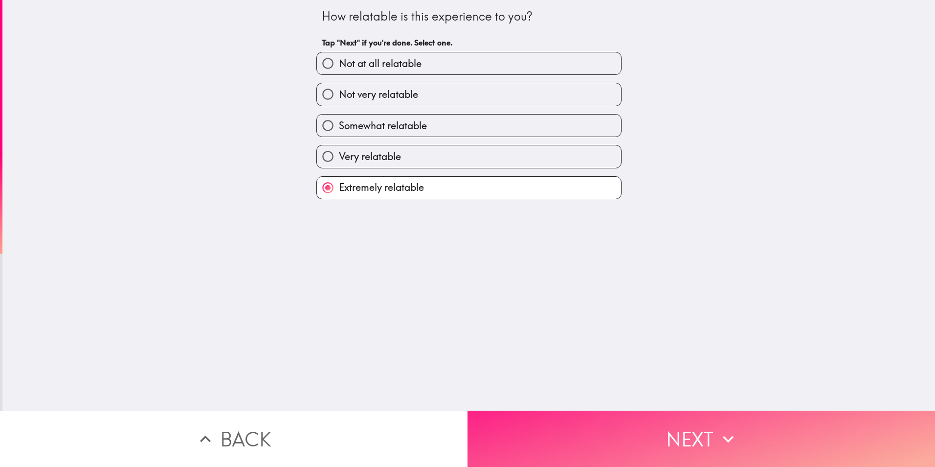
click at [648, 439] on button "Next" at bounding box center [702, 438] width 468 height 56
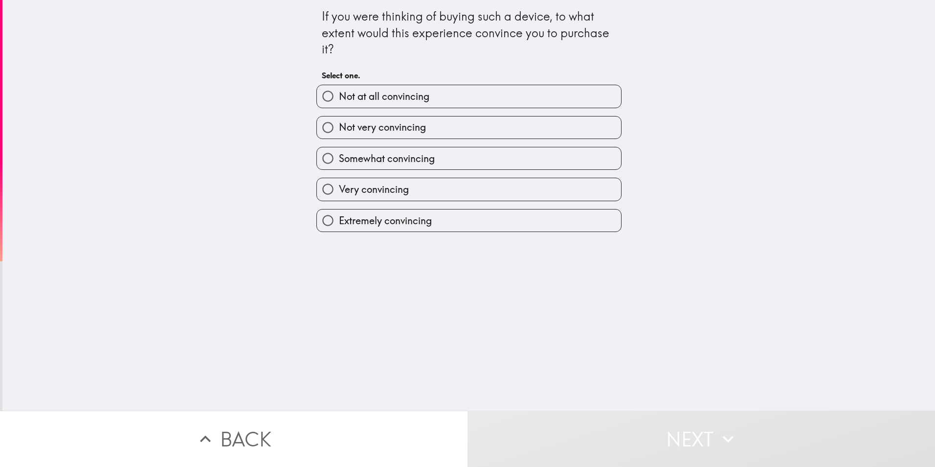
click at [358, 188] on span "Very convincing" at bounding box center [374, 189] width 70 height 14
click at [339, 188] on input "Very convincing" at bounding box center [328, 189] width 22 height 22
radio input "true"
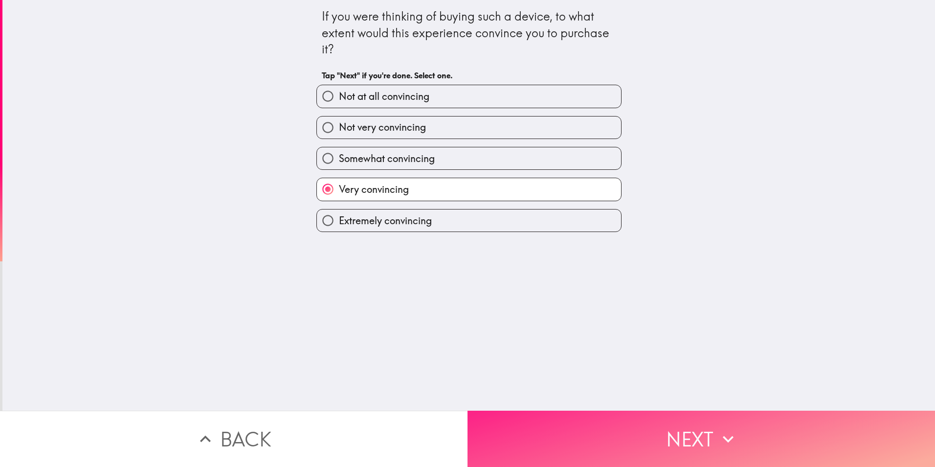
click at [765, 430] on button "Next" at bounding box center [702, 438] width 468 height 56
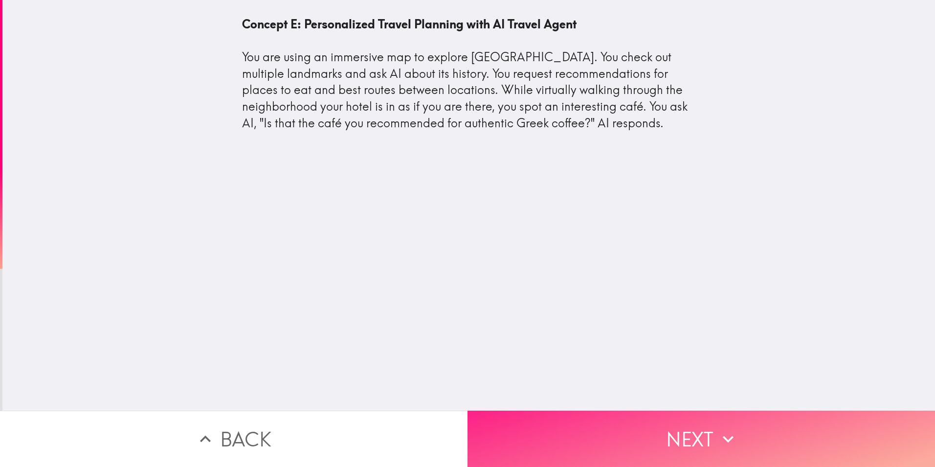
click at [684, 427] on button "Next" at bounding box center [702, 438] width 468 height 56
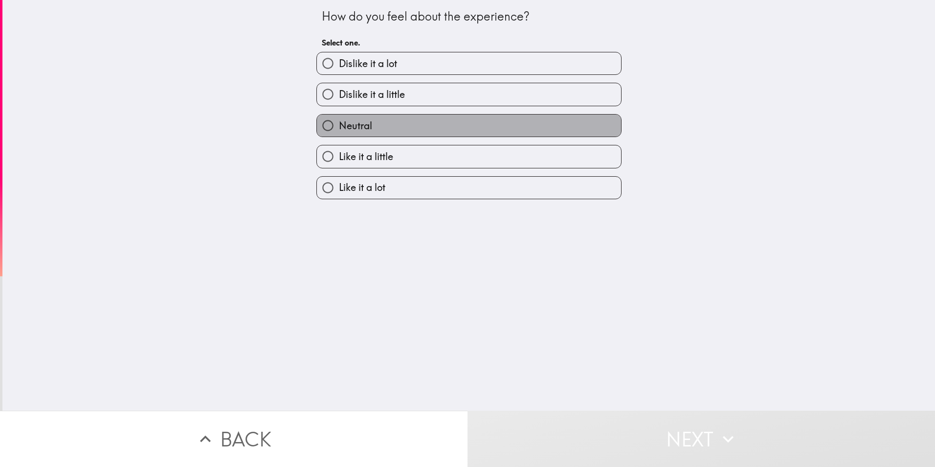
click at [369, 134] on label "Neutral" at bounding box center [469, 125] width 304 height 22
click at [339, 134] on input "Neutral" at bounding box center [328, 125] width 22 height 22
radio input "true"
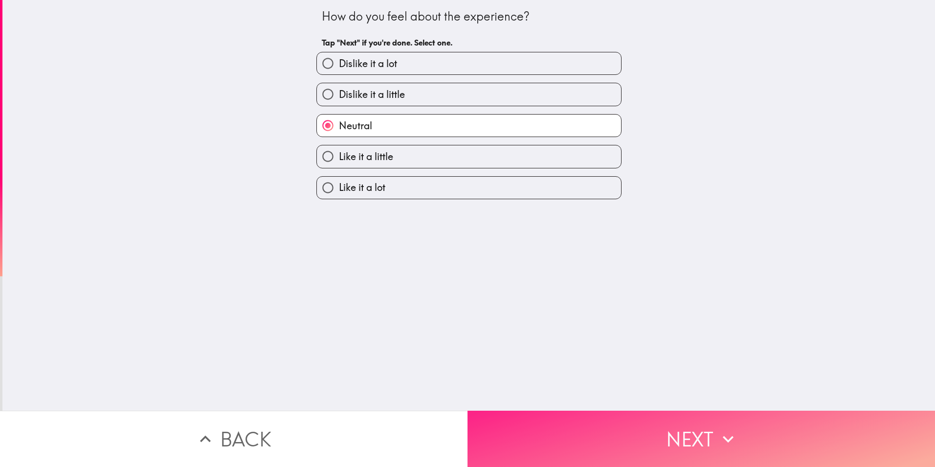
click at [602, 427] on button "Next" at bounding box center [702, 438] width 468 height 56
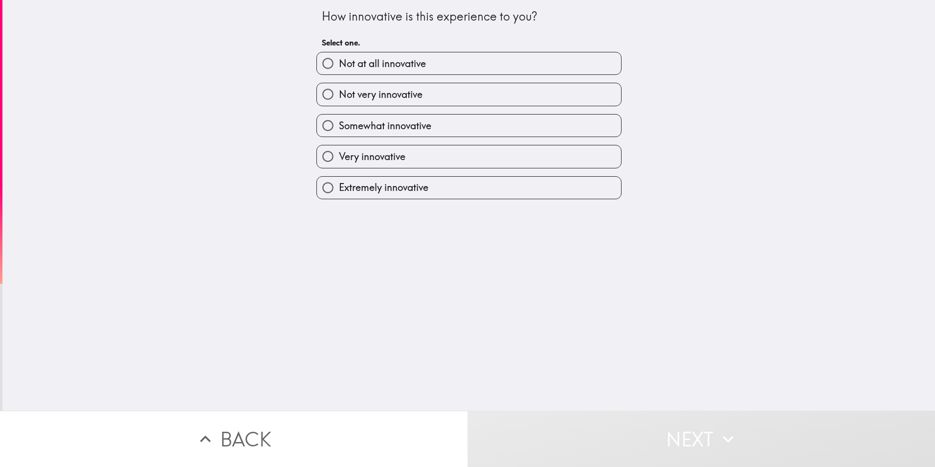
click at [417, 118] on label "Somewhat innovative" at bounding box center [469, 125] width 304 height 22
click at [339, 118] on input "Somewhat innovative" at bounding box center [328, 125] width 22 height 22
radio input "true"
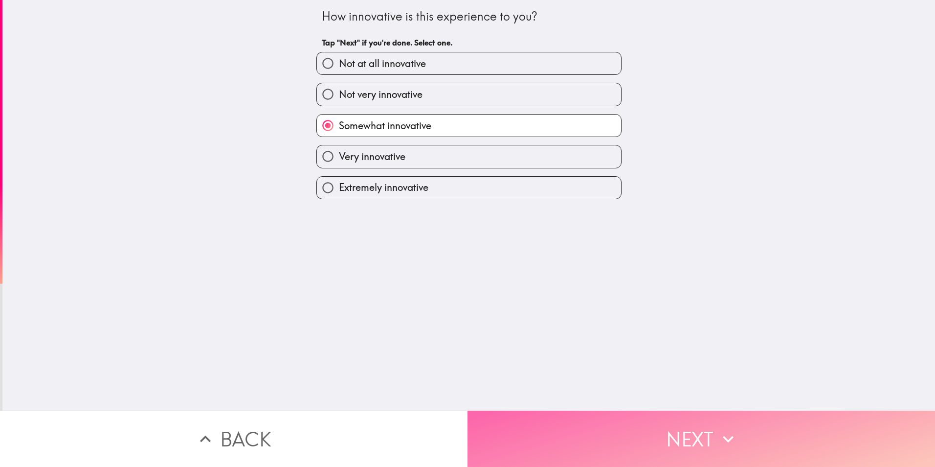
click at [554, 412] on button "Next" at bounding box center [702, 438] width 468 height 56
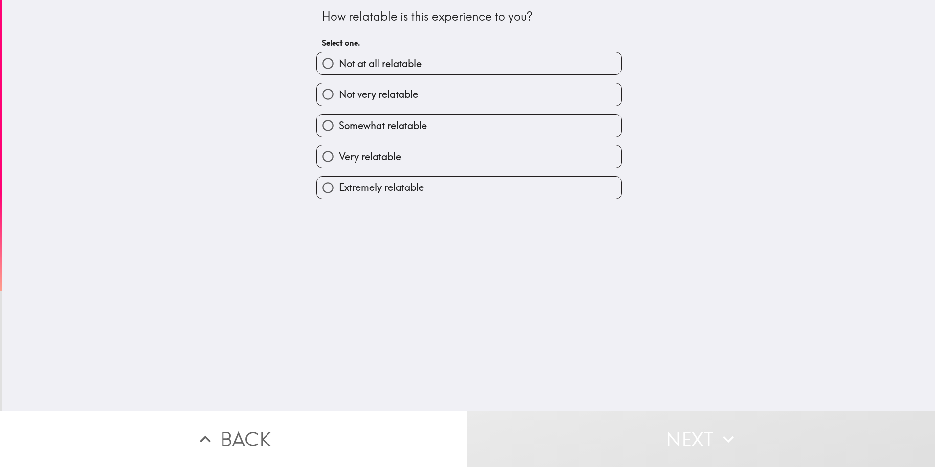
click at [440, 102] on label "Not very relatable" at bounding box center [469, 94] width 304 height 22
click at [339, 102] on input "Not very relatable" at bounding box center [328, 94] width 22 height 22
radio input "true"
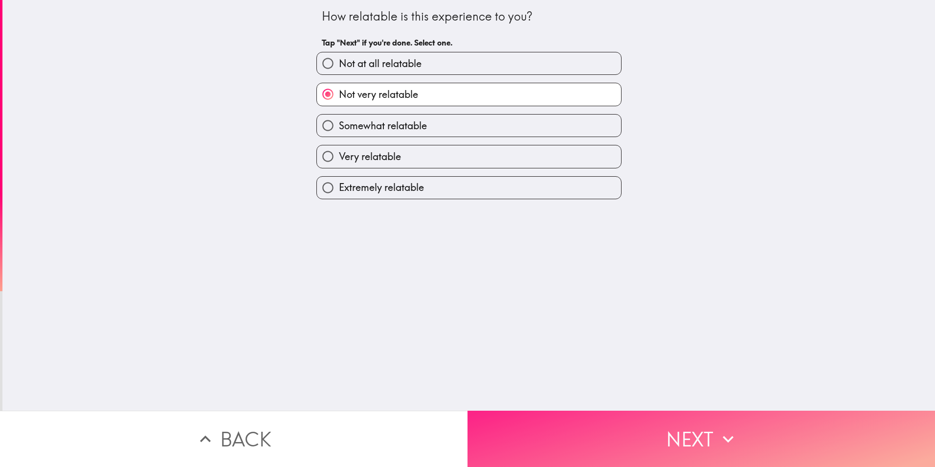
click at [585, 426] on button "Next" at bounding box center [702, 438] width 468 height 56
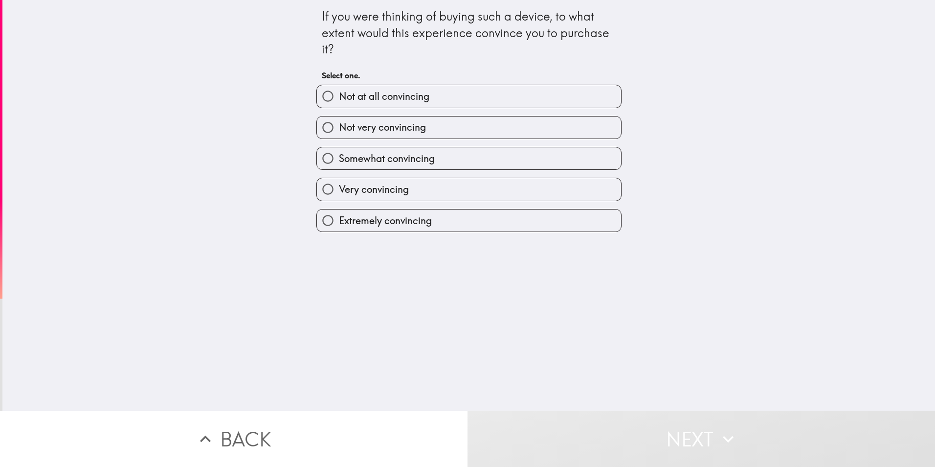
click at [411, 162] on span "Somewhat convincing" at bounding box center [387, 159] width 96 height 14
click at [339, 162] on input "Somewhat convincing" at bounding box center [328, 158] width 22 height 22
radio input "true"
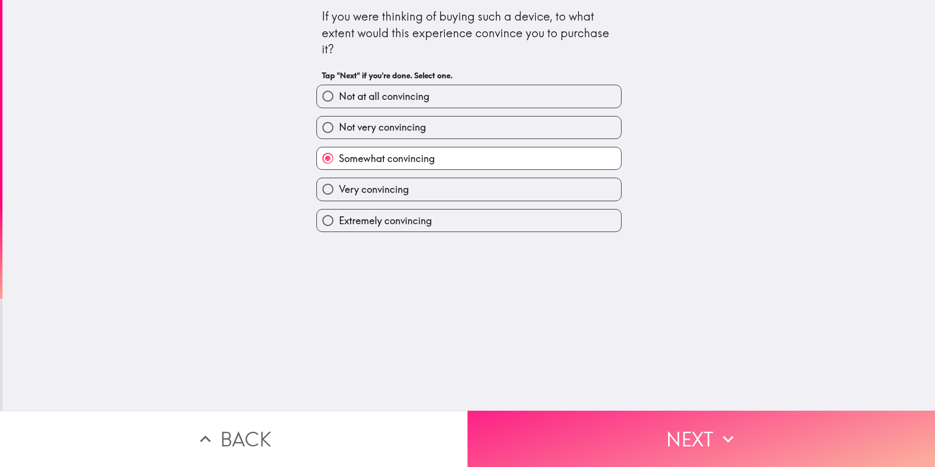
click at [564, 420] on button "Next" at bounding box center [702, 438] width 468 height 56
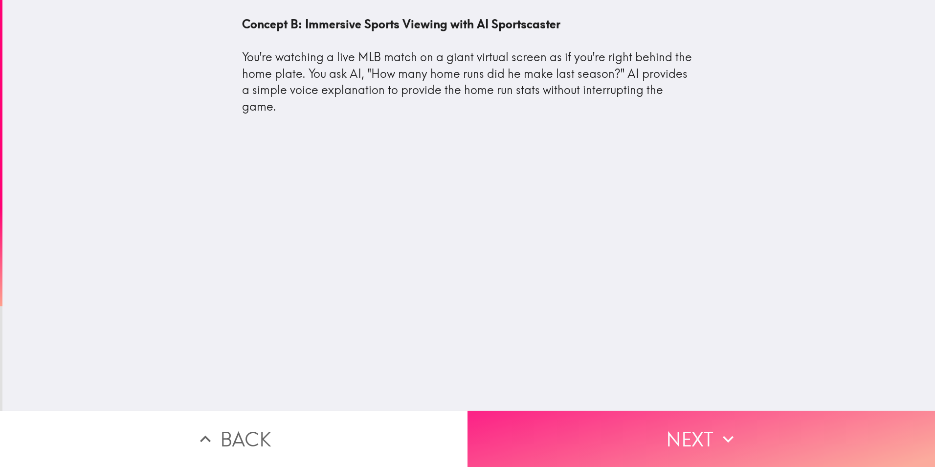
click at [781, 417] on button "Next" at bounding box center [702, 438] width 468 height 56
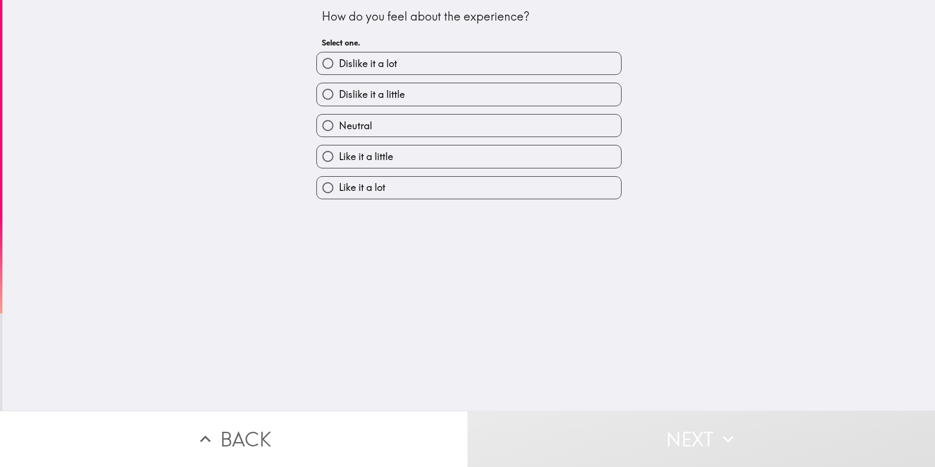
click at [415, 196] on label "Like it a lot" at bounding box center [469, 188] width 304 height 22
click at [339, 196] on input "Like it a lot" at bounding box center [328, 188] width 22 height 22
radio input "true"
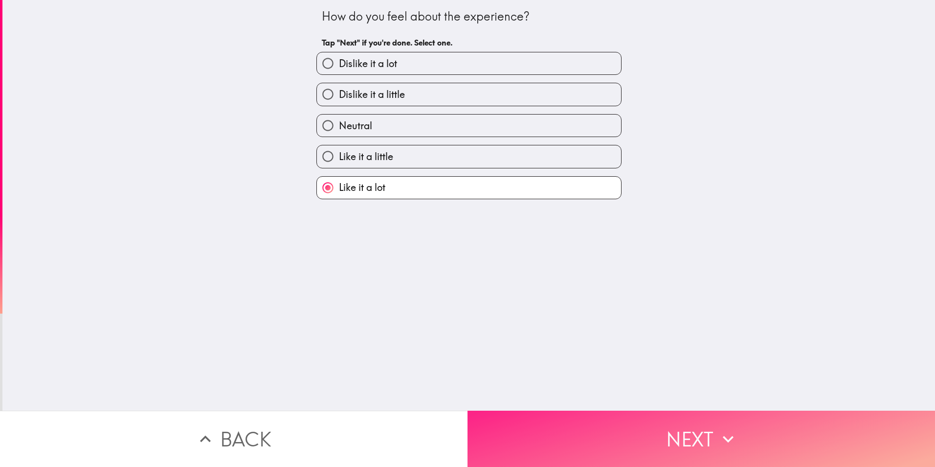
click at [590, 454] on button "Next" at bounding box center [702, 438] width 468 height 56
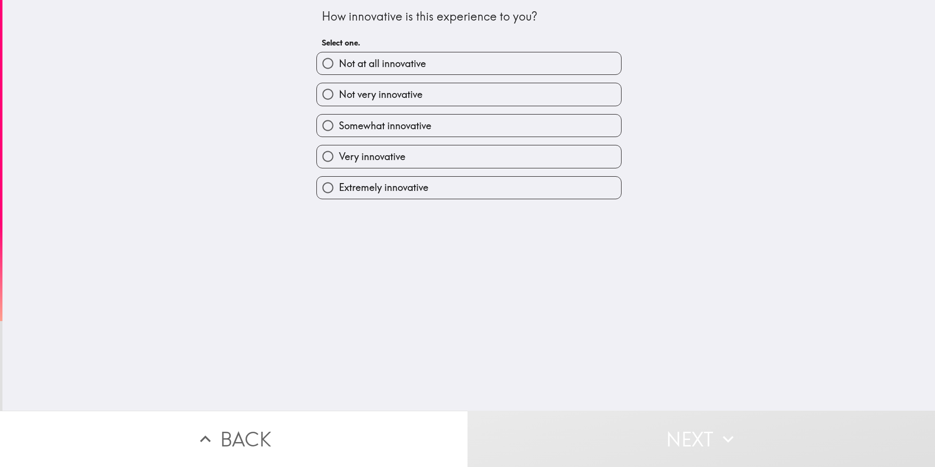
click at [433, 192] on label "Extremely innovative" at bounding box center [469, 188] width 304 height 22
click at [339, 192] on input "Extremely innovative" at bounding box center [328, 188] width 22 height 22
radio input "true"
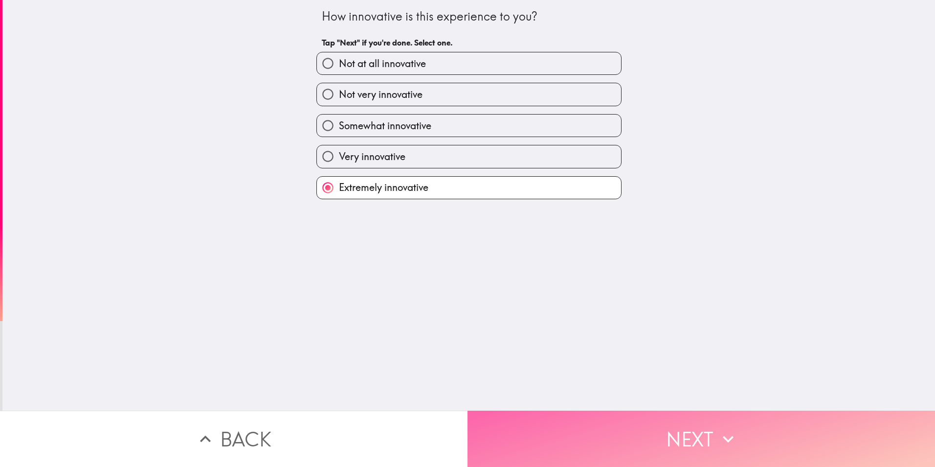
click at [595, 433] on button "Next" at bounding box center [702, 438] width 468 height 56
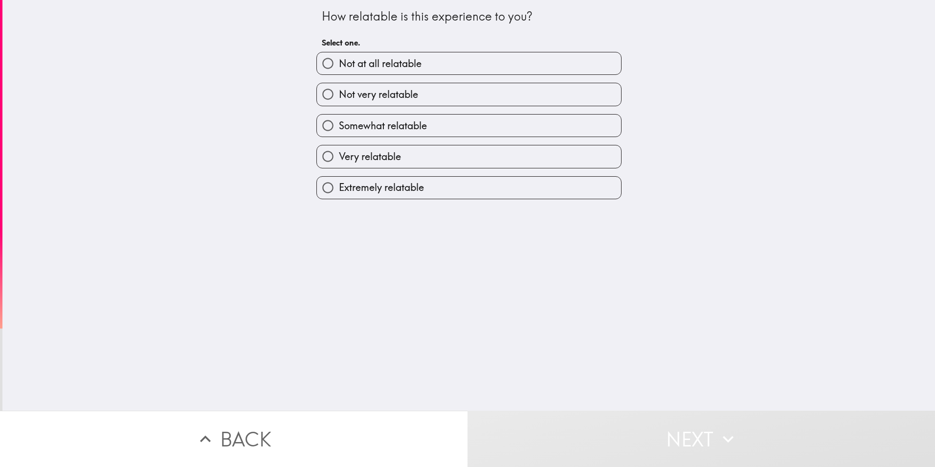
click at [398, 198] on label "Extremely relatable" at bounding box center [469, 188] width 304 height 22
click at [339, 198] on input "Extremely relatable" at bounding box center [328, 188] width 22 height 22
radio input "true"
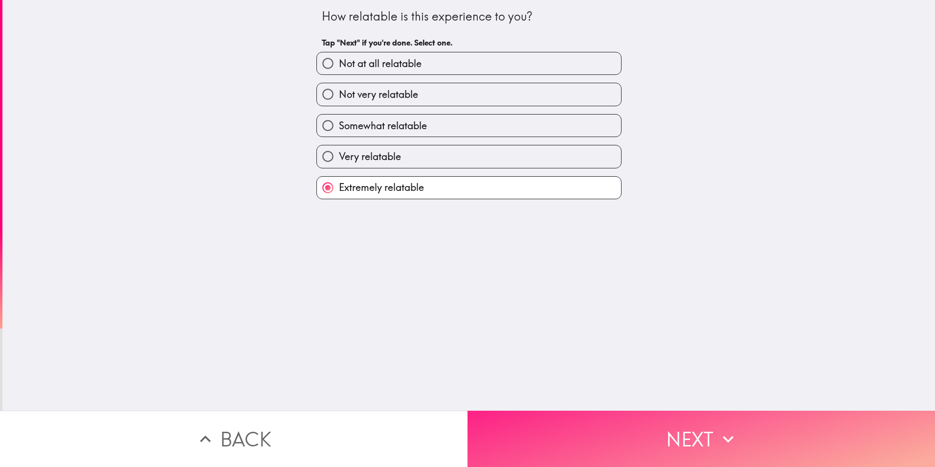
click at [578, 445] on button "Next" at bounding box center [702, 438] width 468 height 56
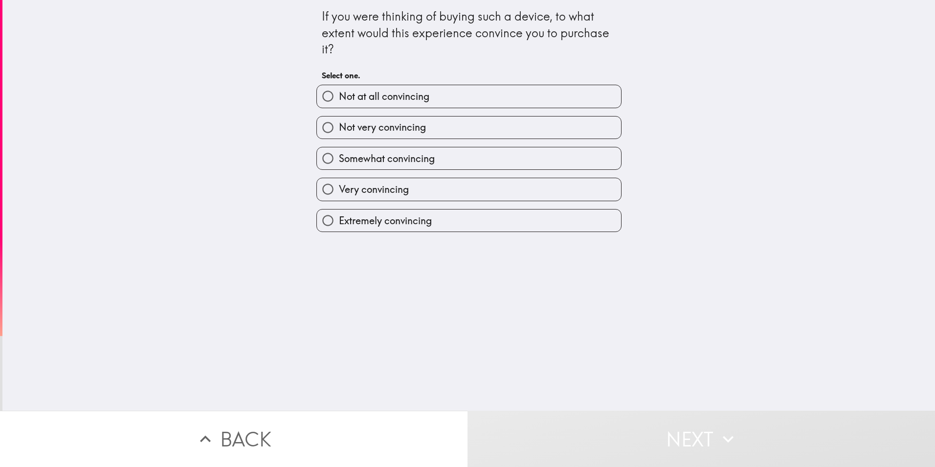
click at [391, 221] on span "Extremely convincing" at bounding box center [385, 221] width 93 height 14
click at [339, 221] on input "Extremely convincing" at bounding box center [328, 220] width 22 height 22
radio input "true"
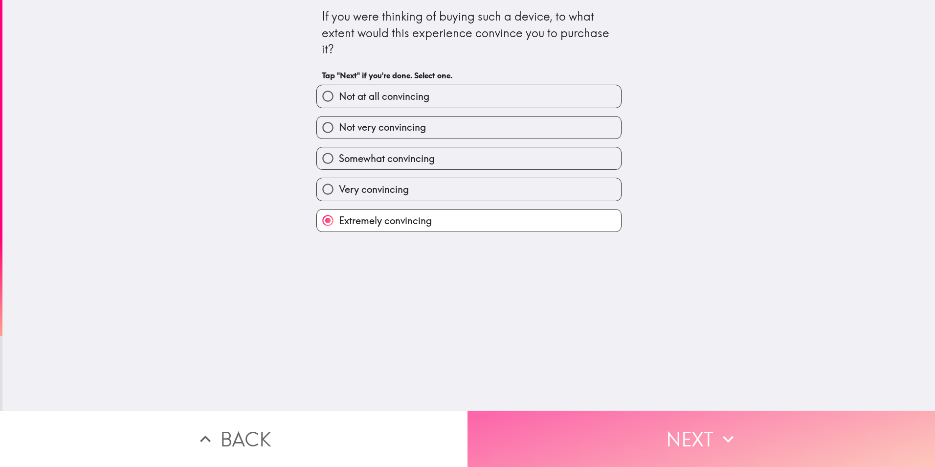
click at [572, 437] on button "Next" at bounding box center [702, 438] width 468 height 56
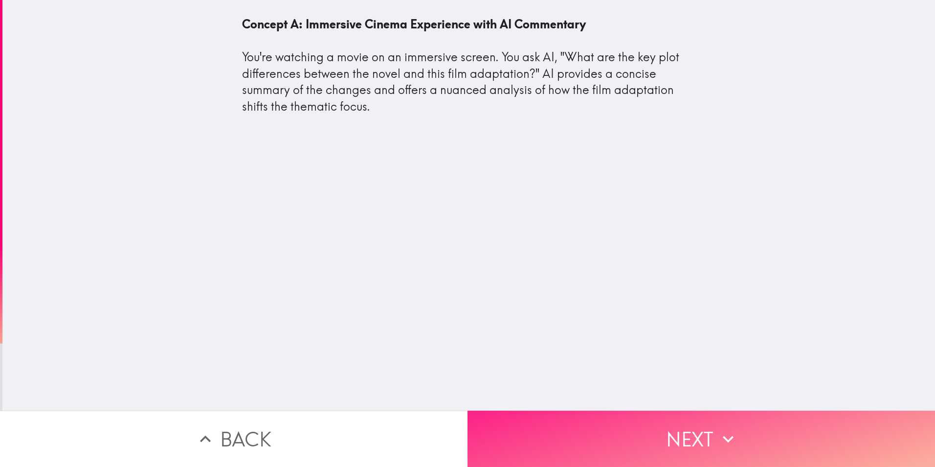
click at [683, 437] on button "Next" at bounding box center [702, 438] width 468 height 56
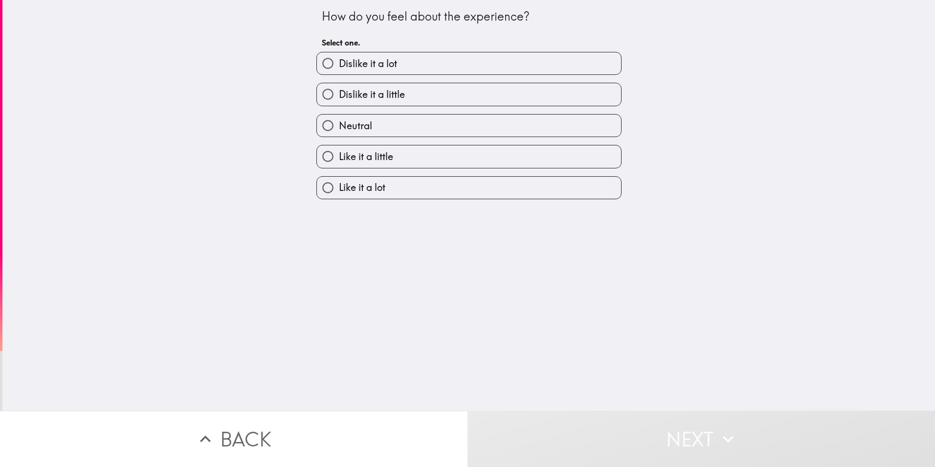
click at [362, 154] on span "Like it a little" at bounding box center [366, 157] width 54 height 14
click at [339, 154] on input "Like it a little" at bounding box center [328, 156] width 22 height 22
radio input "true"
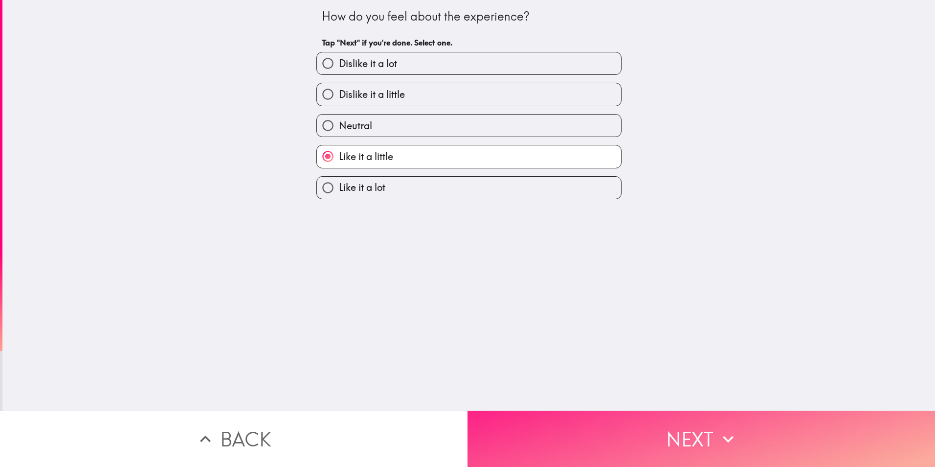
click at [640, 424] on button "Next" at bounding box center [702, 438] width 468 height 56
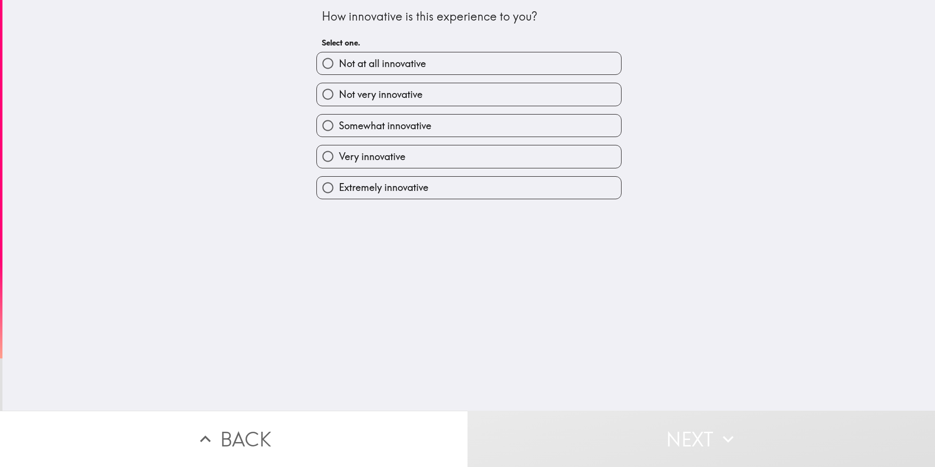
click at [411, 179] on label "Extremely innovative" at bounding box center [469, 188] width 304 height 22
click at [339, 179] on input "Extremely innovative" at bounding box center [328, 188] width 22 height 22
radio input "true"
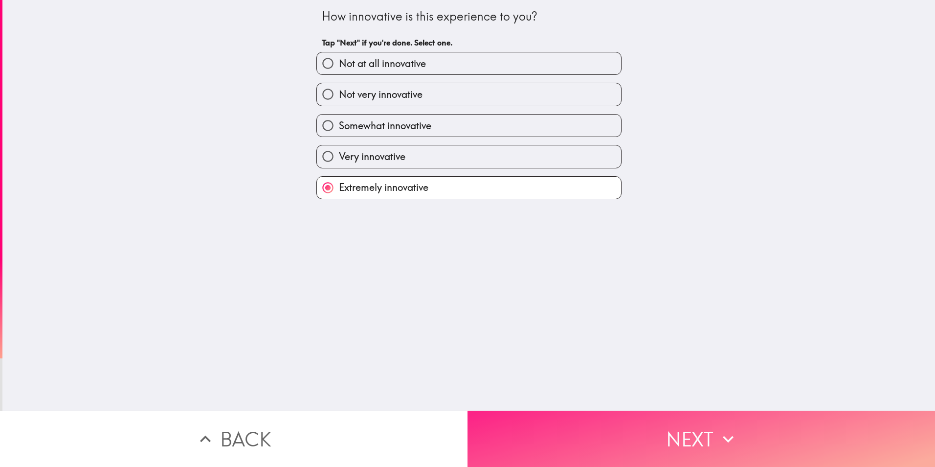
click at [525, 431] on button "Next" at bounding box center [702, 438] width 468 height 56
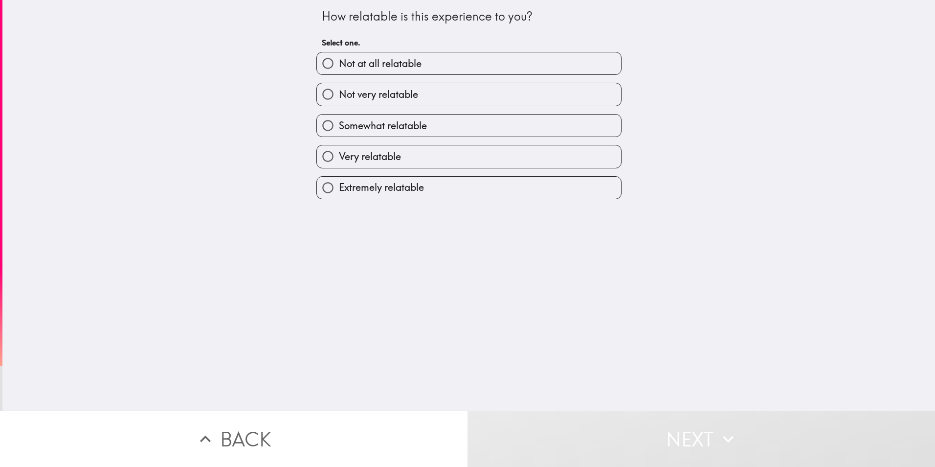
click at [421, 156] on label "Very relatable" at bounding box center [469, 156] width 304 height 22
click at [339, 156] on input "Very relatable" at bounding box center [328, 156] width 22 height 22
radio input "true"
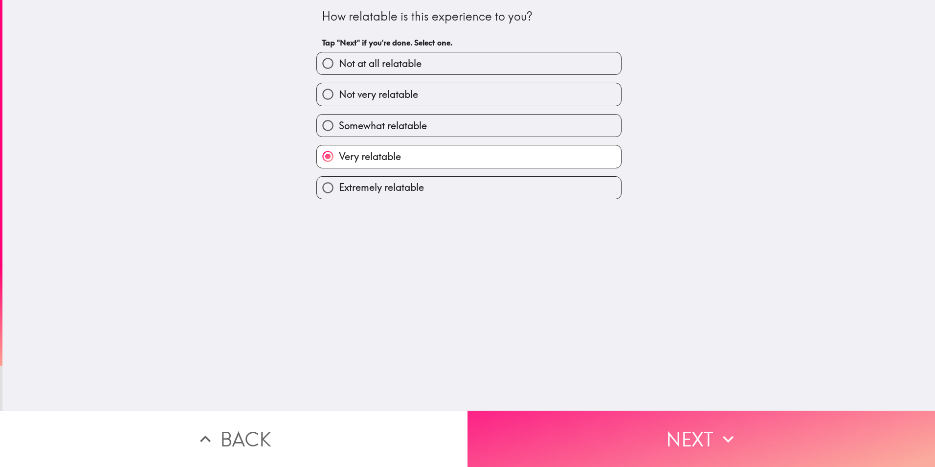
click at [600, 447] on button "Next" at bounding box center [702, 438] width 468 height 56
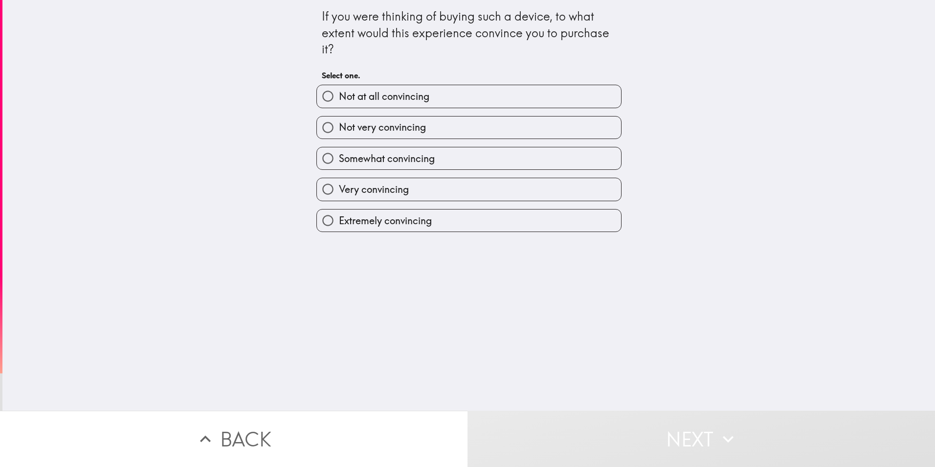
click at [451, 199] on label "Very convincing" at bounding box center [469, 189] width 304 height 22
click at [339, 199] on input "Very convincing" at bounding box center [328, 189] width 22 height 22
radio input "true"
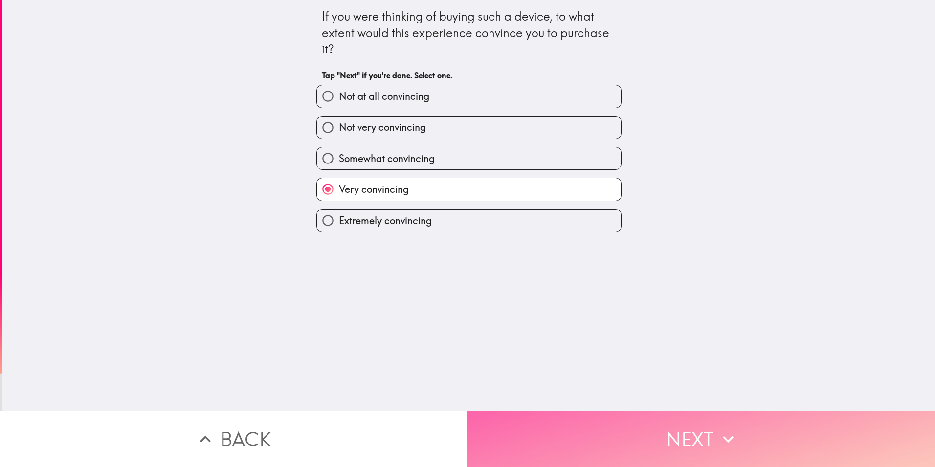
click at [700, 417] on button "Next" at bounding box center [702, 438] width 468 height 56
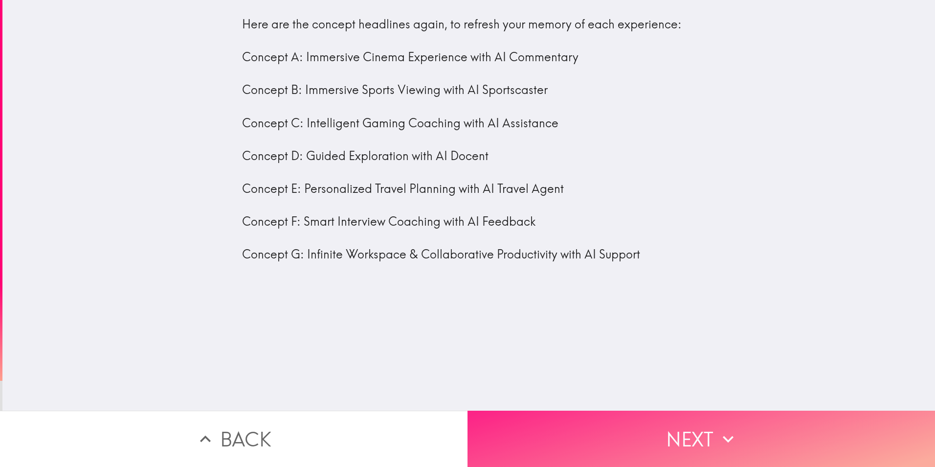
click at [697, 420] on button "Next" at bounding box center [702, 438] width 468 height 56
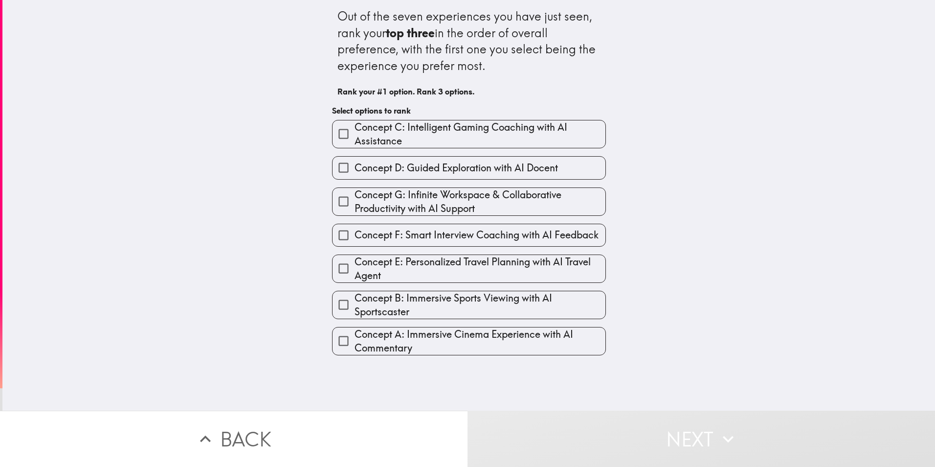
click at [388, 306] on span "Concept B: Immersive Sports Viewing with AI Sportscaster" at bounding box center [480, 304] width 251 height 27
click at [355, 306] on input "Concept B: Immersive Sports Viewing with AI Sportscaster" at bounding box center [344, 305] width 22 height 22
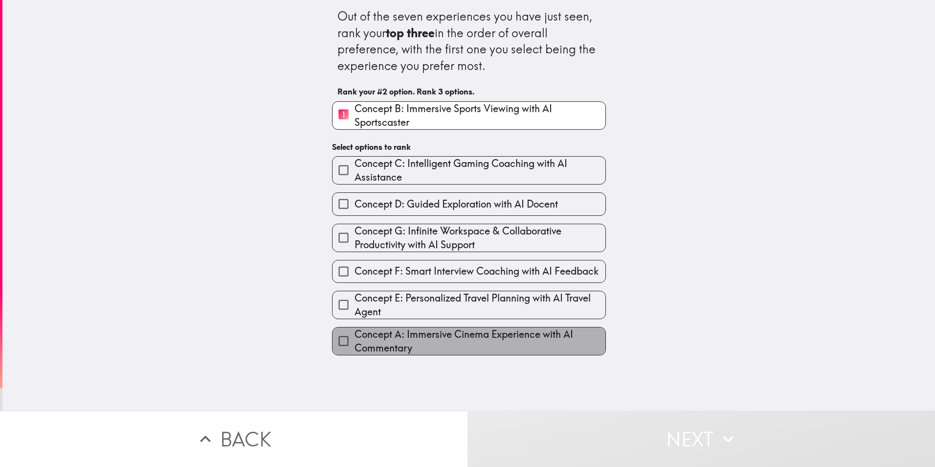
click at [413, 338] on span "Concept A: Immersive Cinema Experience with AI Commentary" at bounding box center [480, 340] width 251 height 27
click at [355, 338] on input "Concept A: Immersive Cinema Experience with AI Commentary" at bounding box center [344, 341] width 22 height 22
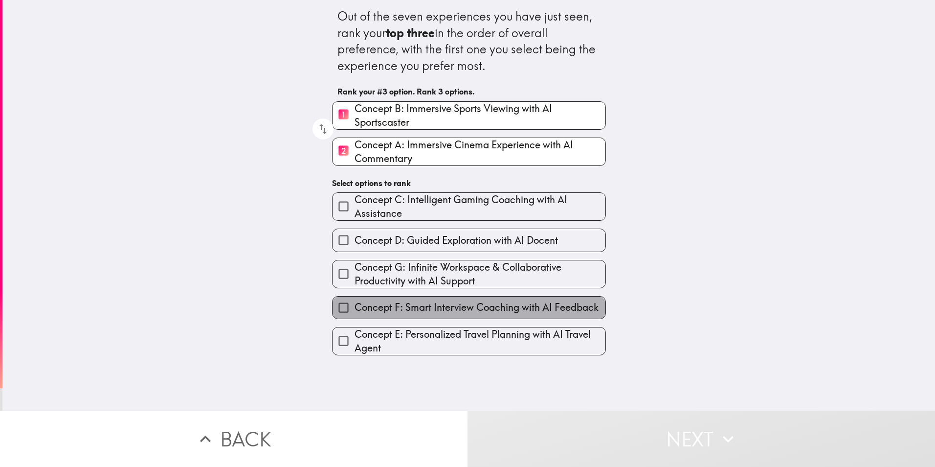
click at [443, 299] on label "Concept F: Smart Interview Coaching with AI Feedback" at bounding box center [469, 307] width 273 height 22
click at [355, 299] on input "Concept F: Smart Interview Coaching with AI Feedback" at bounding box center [344, 307] width 22 height 22
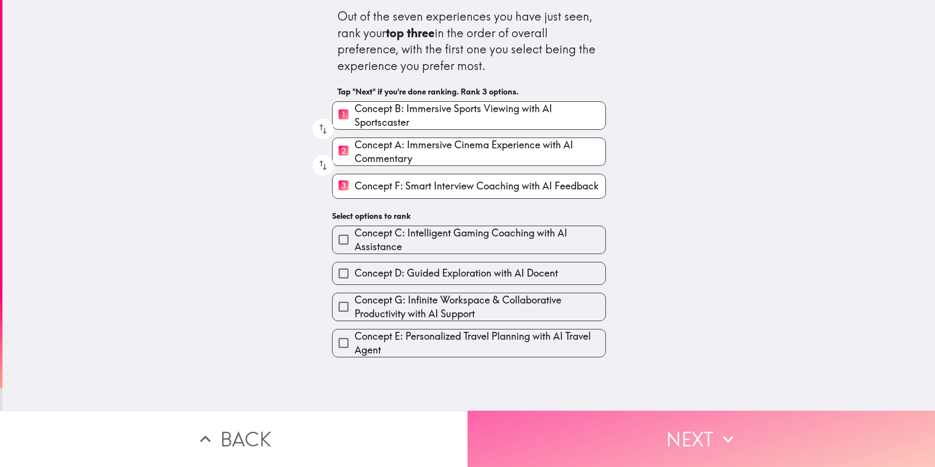
click at [517, 443] on button "Next" at bounding box center [702, 438] width 468 height 56
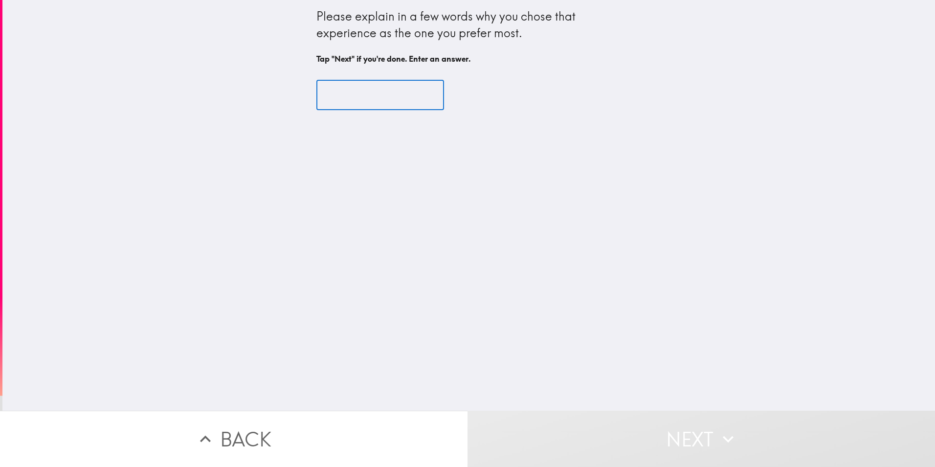
click at [382, 98] on input "text" at bounding box center [381, 95] width 128 height 30
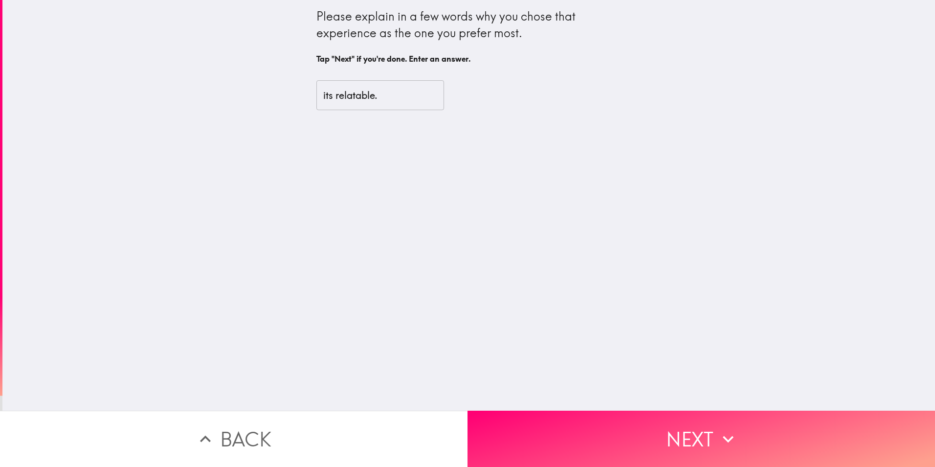
click at [405, 94] on input "its relatable." at bounding box center [381, 95] width 128 height 30
click at [416, 100] on input "its relatable." at bounding box center [381, 95] width 128 height 30
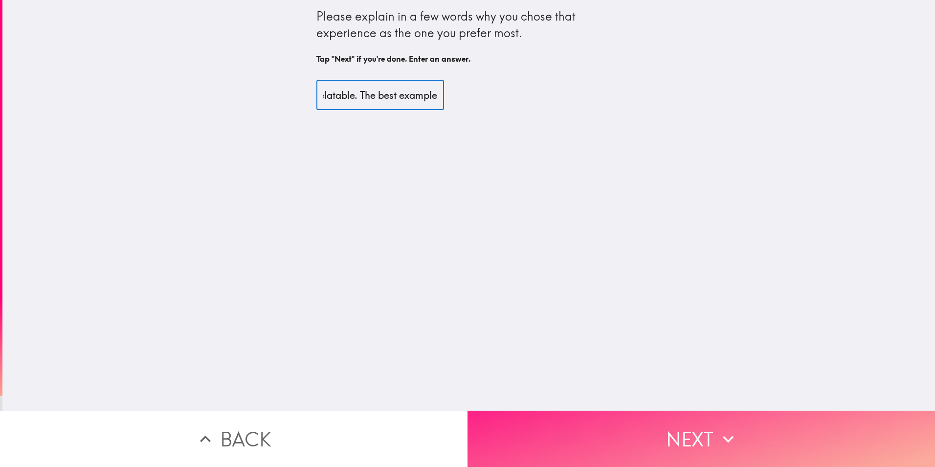
type input "its relatable. The best example"
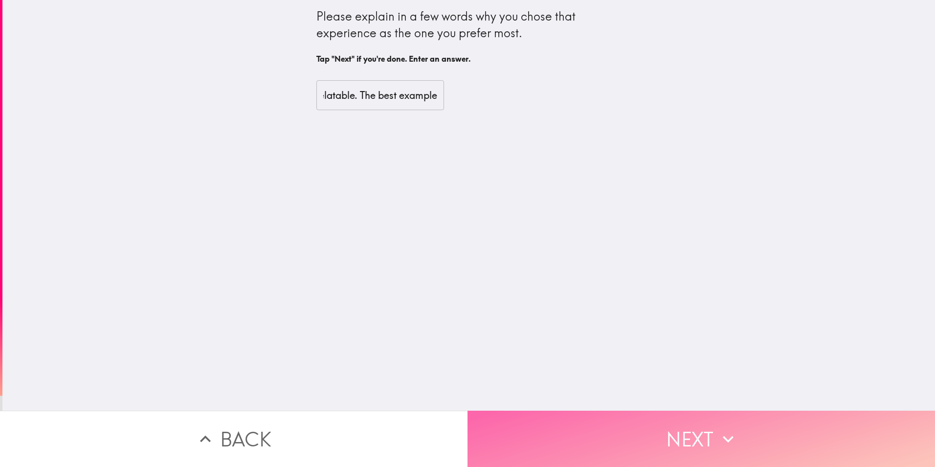
click at [640, 440] on button "Next" at bounding box center [702, 438] width 468 height 56
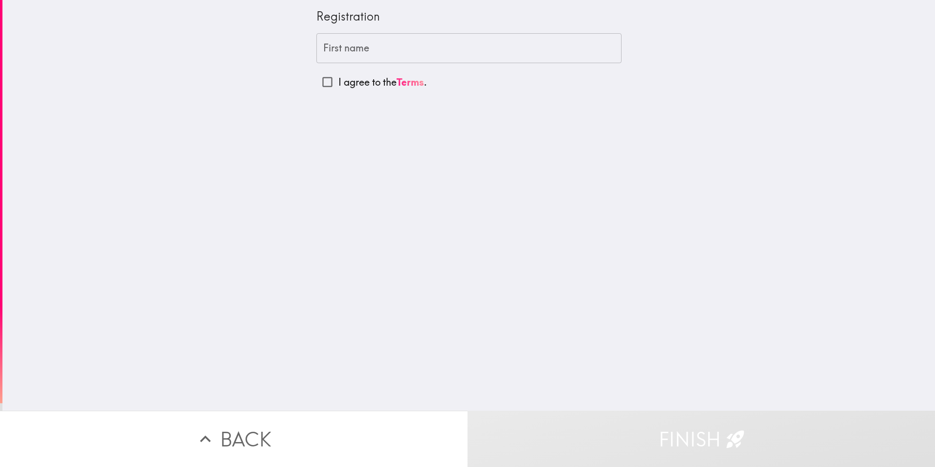
click at [478, 43] on input "First name" at bounding box center [469, 48] width 305 height 30
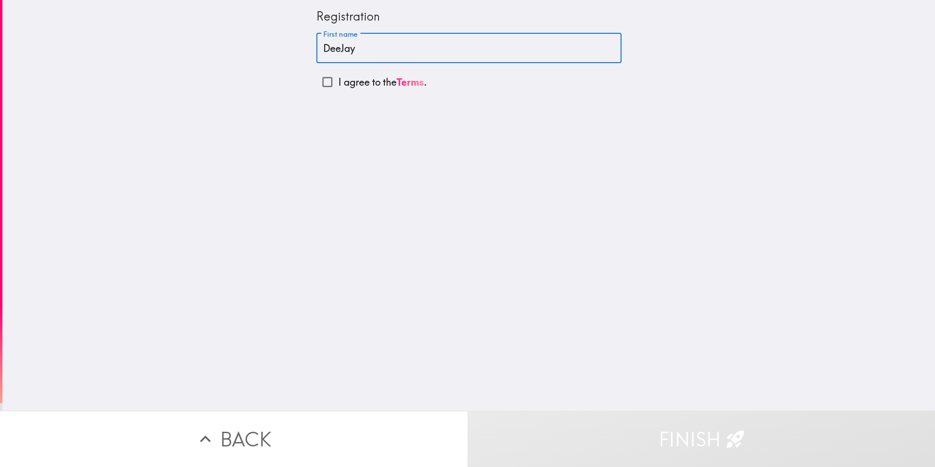
type input "DeeJay"
click at [318, 85] on input "I agree to the Terms ." at bounding box center [328, 82] width 22 height 22
checkbox input "true"
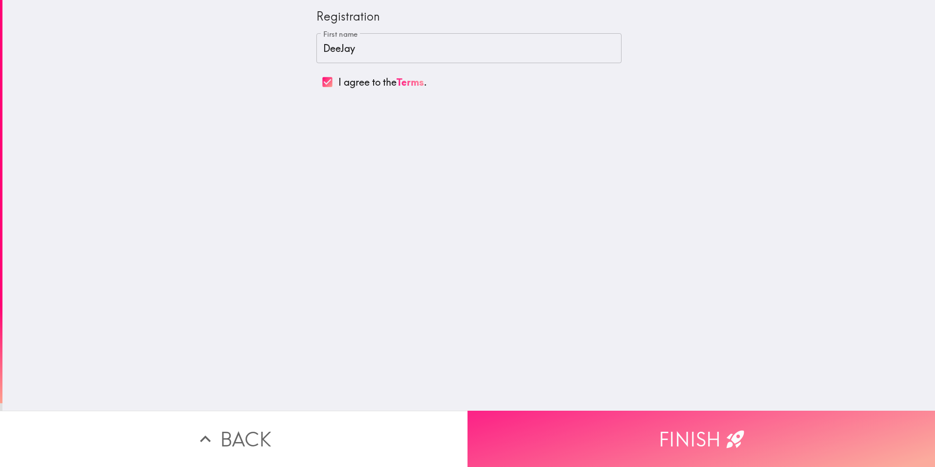
click at [558, 443] on button "Finish" at bounding box center [702, 438] width 468 height 56
